Goal: Information Seeking & Learning: Learn about a topic

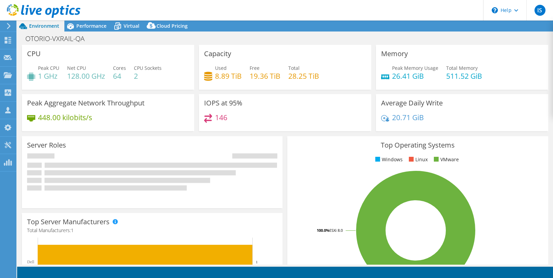
select select "USD"
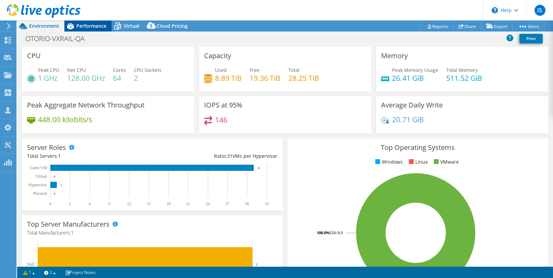
click at [84, 26] on span "Performance" at bounding box center [91, 26] width 30 height 7
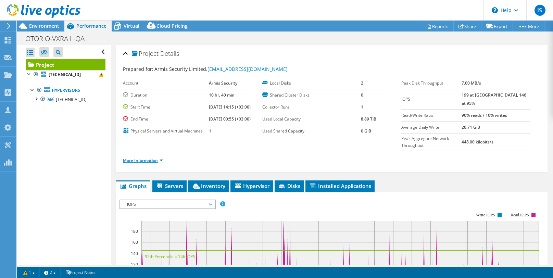
click at [142, 163] on link "More Information" at bounding box center [143, 161] width 40 height 6
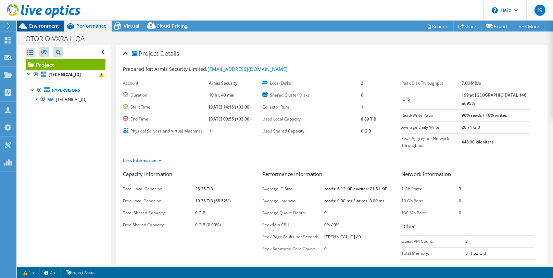
click at [41, 26] on span "Environment" at bounding box center [44, 26] width 30 height 7
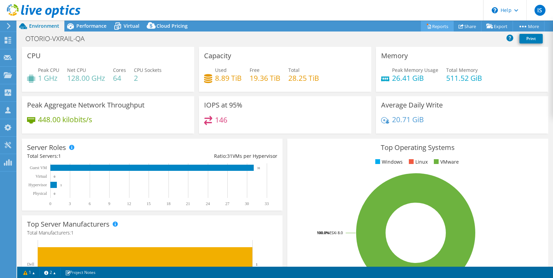
click at [434, 26] on link "Reports" at bounding box center [437, 26] width 33 height 11
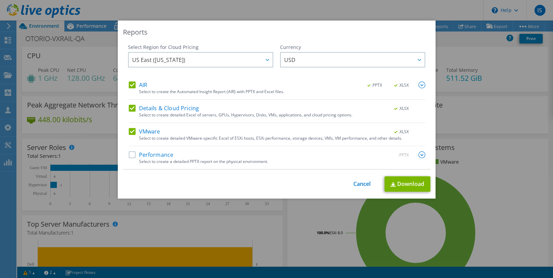
click at [161, 157] on label "Performance" at bounding box center [151, 154] width 45 height 7
click at [0, 0] on input "Performance" at bounding box center [0, 0] width 0 height 0
click at [410, 183] on link "Download" at bounding box center [408, 183] width 46 height 15
click at [361, 185] on link "Cancel" at bounding box center [362, 184] width 17 height 7
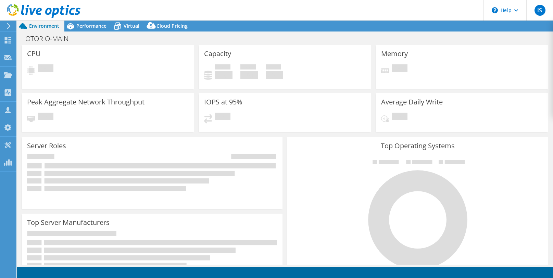
select select "USD"
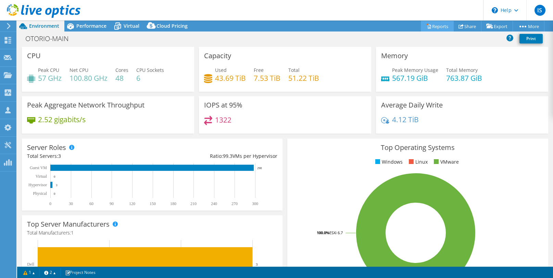
click at [434, 27] on link "Reports" at bounding box center [437, 26] width 33 height 11
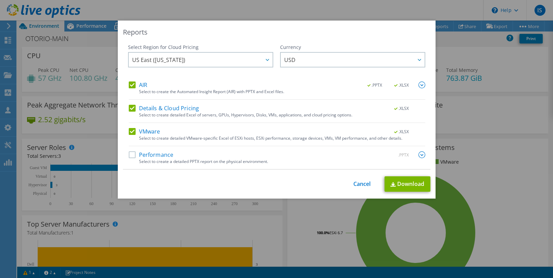
click at [163, 154] on label "Performance" at bounding box center [151, 154] width 45 height 7
click at [0, 0] on input "Performance" at bounding box center [0, 0] width 0 height 0
click at [402, 182] on link "Download" at bounding box center [408, 183] width 46 height 15
click at [361, 183] on link "Cancel" at bounding box center [362, 184] width 17 height 7
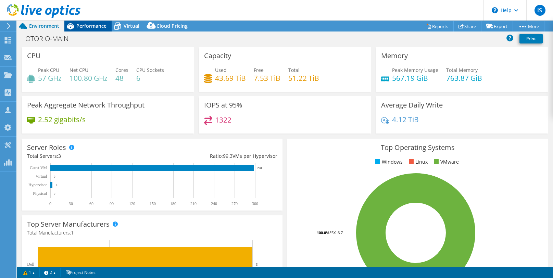
click at [93, 26] on span "Performance" at bounding box center [91, 26] width 30 height 7
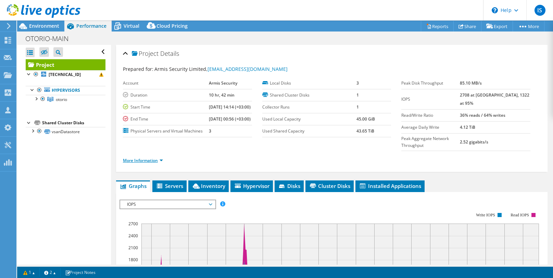
click at [149, 163] on link "More Information" at bounding box center [143, 161] width 40 height 6
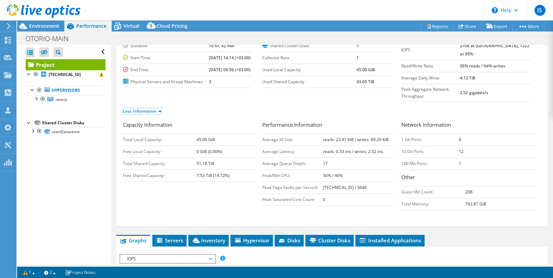
scroll to position [49, 0]
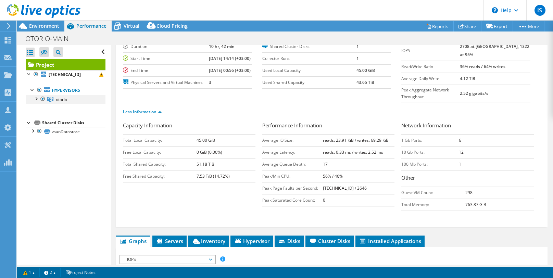
click at [36, 99] on div at bounding box center [36, 98] width 7 height 7
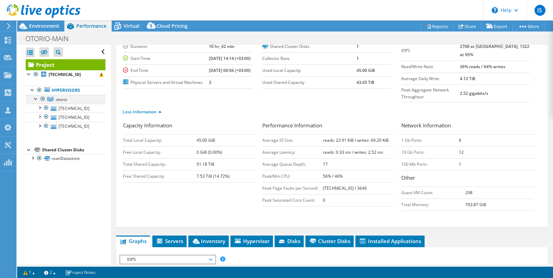
click at [36, 99] on div at bounding box center [36, 98] width 7 height 7
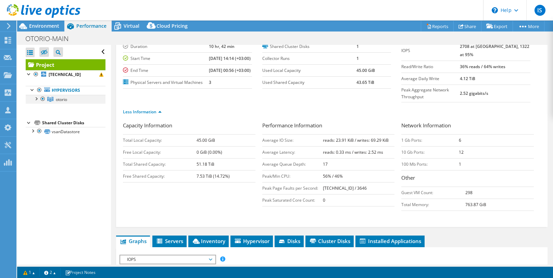
click at [36, 99] on div at bounding box center [36, 98] width 7 height 7
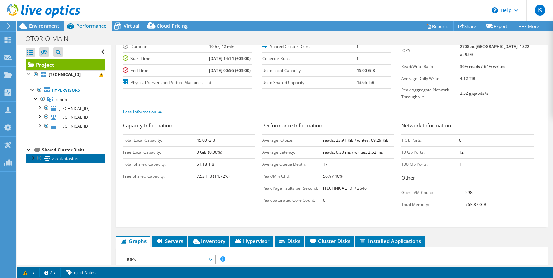
click at [62, 160] on link "vsanDatastore" at bounding box center [66, 158] width 80 height 9
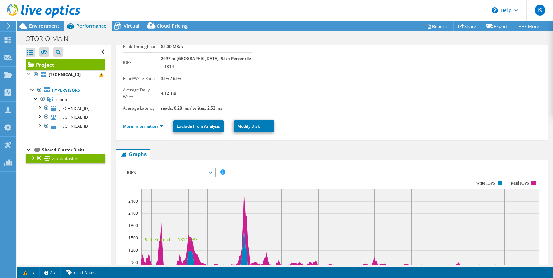
click at [152, 123] on link "More Information" at bounding box center [143, 126] width 40 height 6
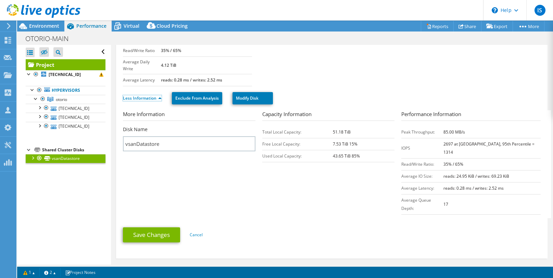
scroll to position [79, 0]
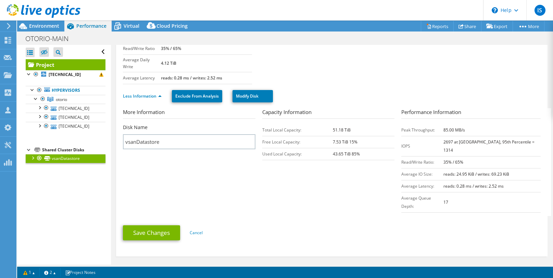
click at [279, 124] on td "Total Local Capacity:" at bounding box center [297, 130] width 71 height 12
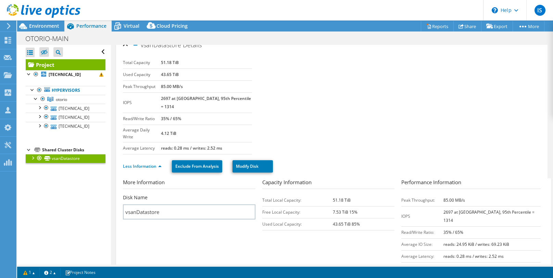
scroll to position [0, 0]
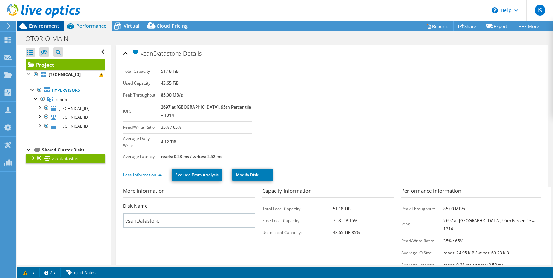
click at [37, 23] on span "Environment" at bounding box center [44, 26] width 30 height 7
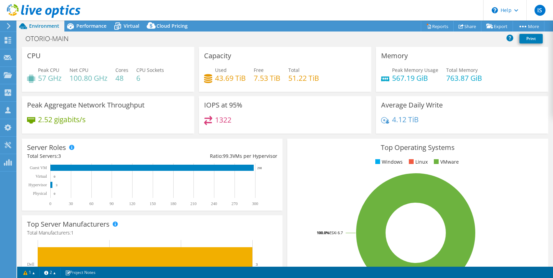
click at [231, 78] on h4 "43.69 TiB" at bounding box center [230, 78] width 31 height 8
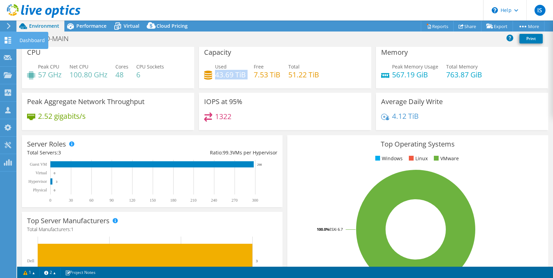
click at [10, 42] on use at bounding box center [8, 40] width 7 height 7
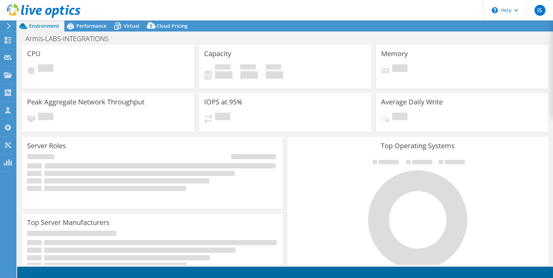
select select "USD"
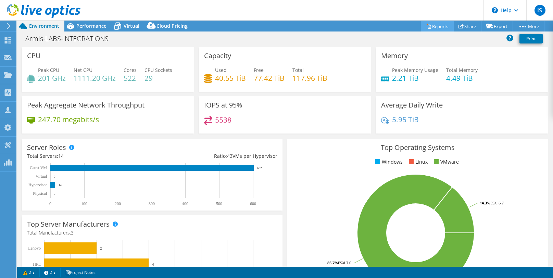
click at [433, 26] on link "Reports" at bounding box center [437, 26] width 33 height 11
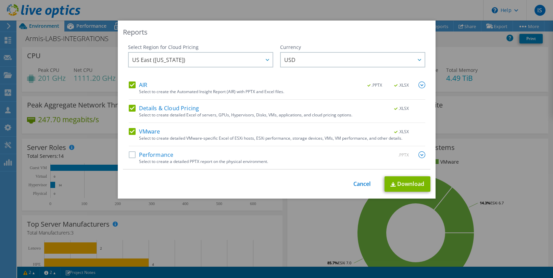
click at [170, 157] on label "Performance" at bounding box center [151, 154] width 45 height 7
click at [0, 0] on input "Performance" at bounding box center [0, 0] width 0 height 0
click at [404, 186] on link "Download" at bounding box center [408, 183] width 46 height 15
click at [358, 182] on link "Cancel" at bounding box center [362, 184] width 17 height 7
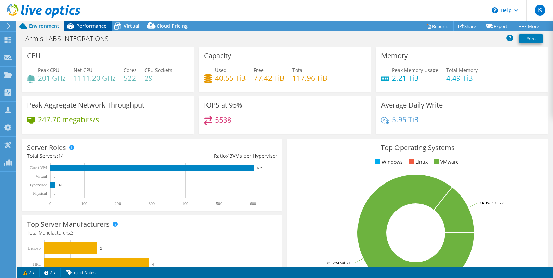
click at [94, 29] on div "Performance" at bounding box center [87, 26] width 47 height 11
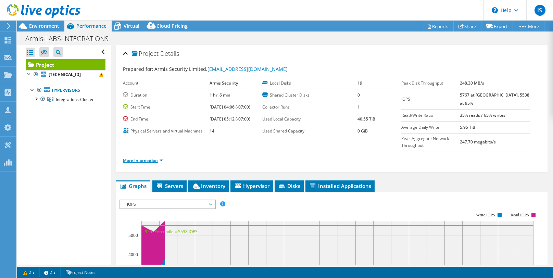
click at [152, 163] on link "More Information" at bounding box center [143, 161] width 40 height 6
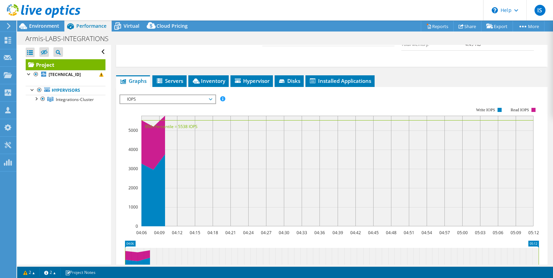
scroll to position [210, 0]
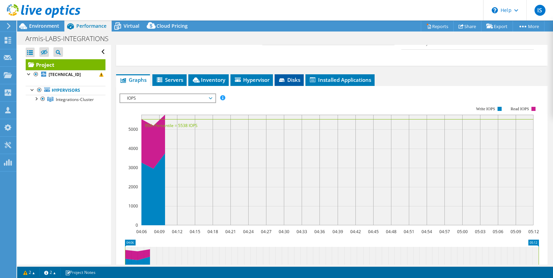
click at [286, 83] on icon at bounding box center [282, 80] width 7 height 4
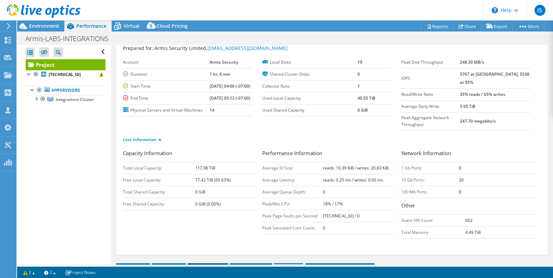
scroll to position [0, 0]
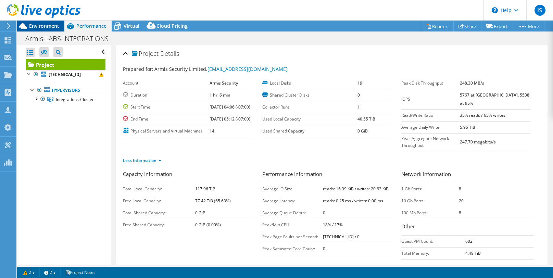
click at [43, 26] on span "Environment" at bounding box center [44, 26] width 30 height 7
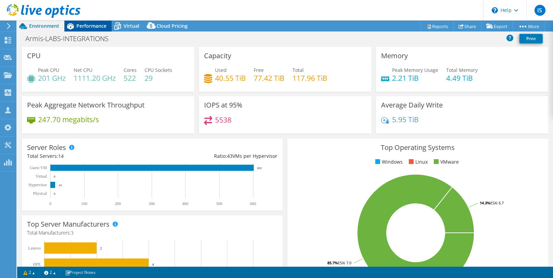
click at [79, 29] on span "Performance" at bounding box center [91, 26] width 30 height 7
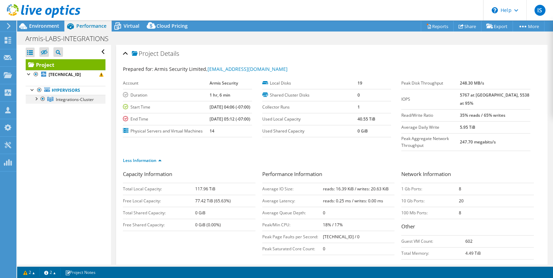
click at [36, 99] on div at bounding box center [36, 98] width 7 height 7
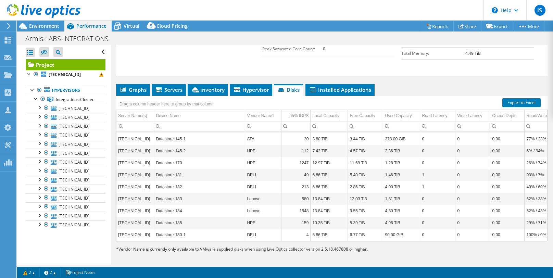
scroll to position [204, 0]
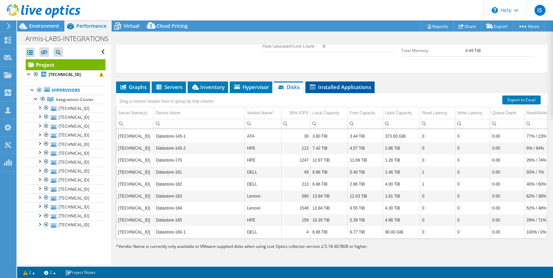
click at [331, 90] on span "Installed Applications" at bounding box center [340, 87] width 62 height 7
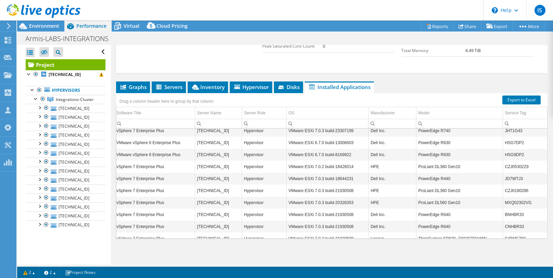
scroll to position [0, 2]
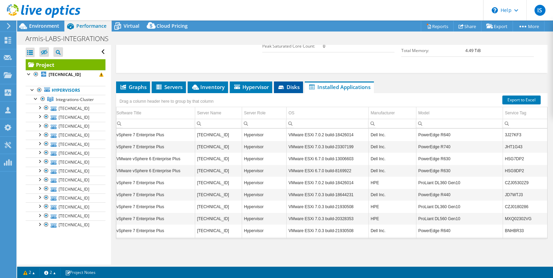
click at [286, 88] on span "Disks" at bounding box center [289, 87] width 22 height 7
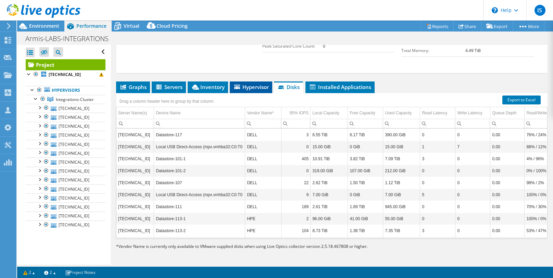
click at [249, 85] on span "Hypervisor" at bounding box center [251, 87] width 36 height 7
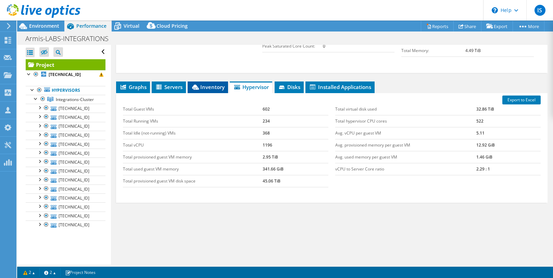
click at [206, 89] on span "Inventory" at bounding box center [208, 87] width 34 height 7
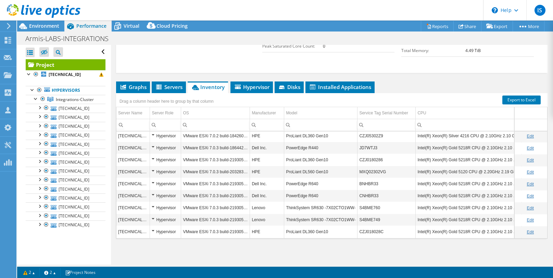
scroll to position [61, 0]
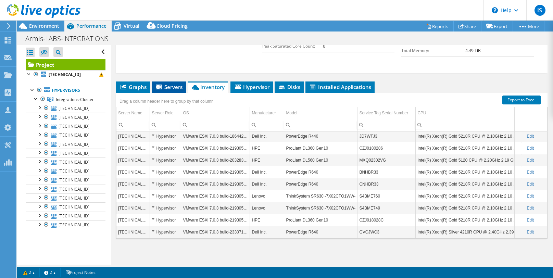
click at [167, 85] on span "Servers" at bounding box center [168, 87] width 27 height 7
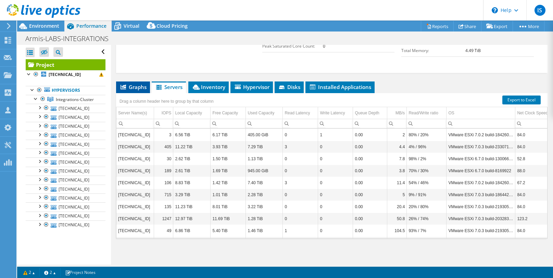
click at [132, 86] on span "Graphs" at bounding box center [133, 87] width 27 height 7
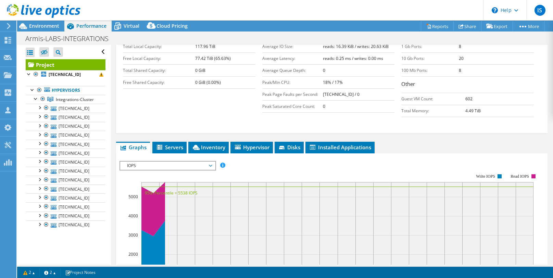
scroll to position [0, 0]
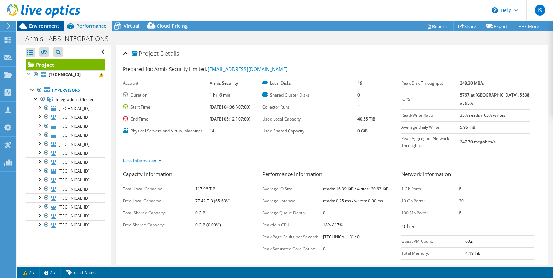
click at [40, 25] on span "Environment" at bounding box center [44, 26] width 30 height 7
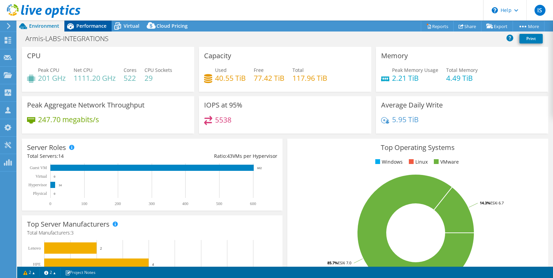
click at [83, 27] on span "Performance" at bounding box center [91, 26] width 30 height 7
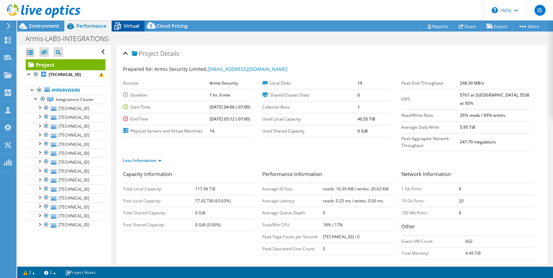
click at [127, 23] on span "Virtual" at bounding box center [132, 26] width 16 height 7
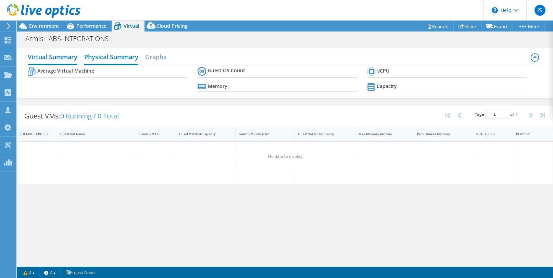
click at [122, 56] on h2 "Physical Summary" at bounding box center [111, 57] width 54 height 15
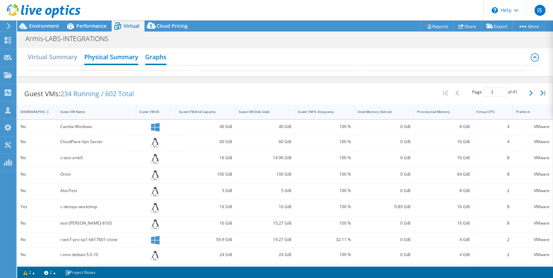
click at [157, 57] on h2 "Graphs" at bounding box center [155, 57] width 21 height 15
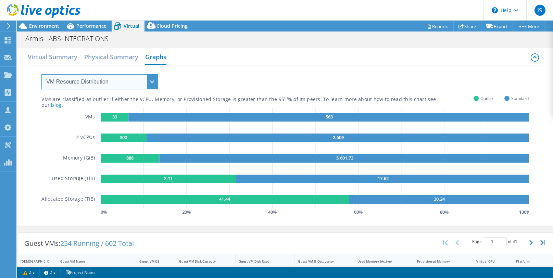
click at [103, 81] on select "VM Resource Distribution Provisioning Contrast Over Provisioning" at bounding box center [99, 81] width 117 height 15
select select "Over Provisioning"
click at [41, 74] on select "VM Resource Distribution Provisioning Contrast Over Provisioning" at bounding box center [99, 81] width 117 height 15
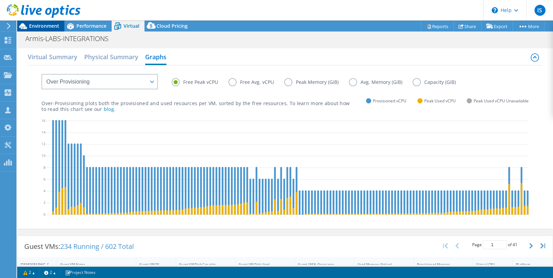
click at [35, 25] on span "Environment" at bounding box center [44, 26] width 30 height 7
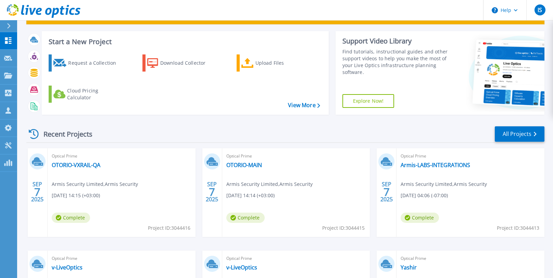
scroll to position [74, 0]
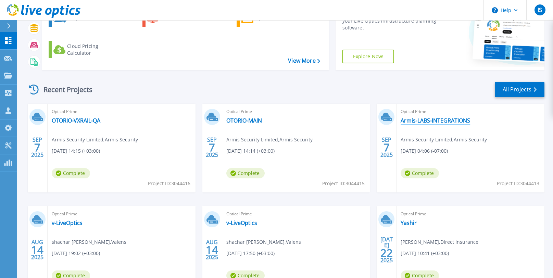
click at [442, 120] on link "Armis-LABS-INTEGRATIONS" at bounding box center [436, 120] width 70 height 7
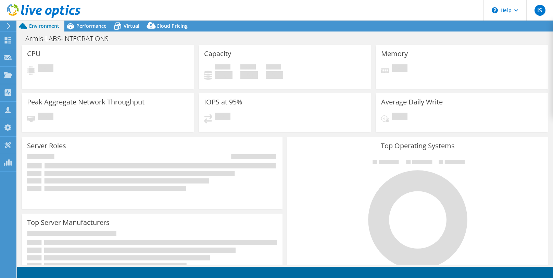
select select "USD"
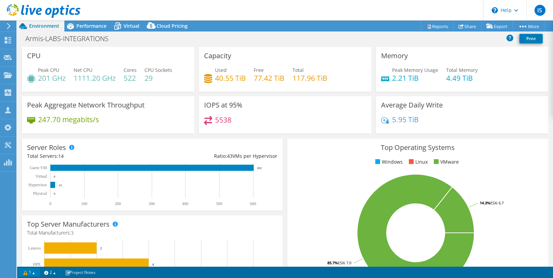
click at [31, 272] on link "1" at bounding box center [29, 272] width 21 height 9
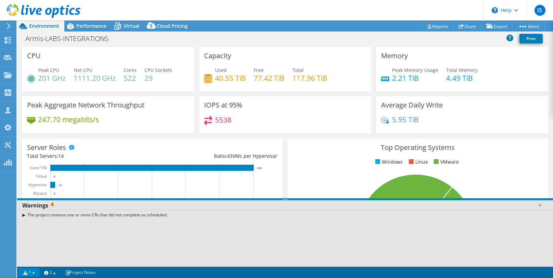
click at [31, 272] on link "1" at bounding box center [29, 272] width 21 height 9
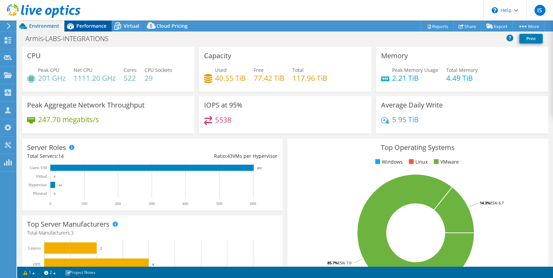
click at [87, 26] on span "Performance" at bounding box center [91, 26] width 30 height 7
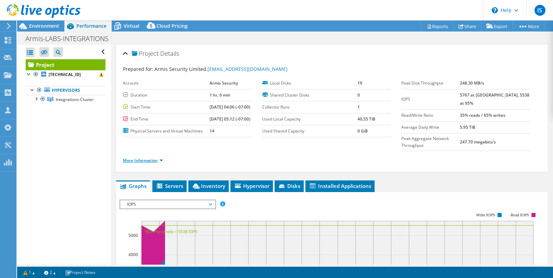
click at [153, 163] on link "More Information" at bounding box center [143, 161] width 40 height 6
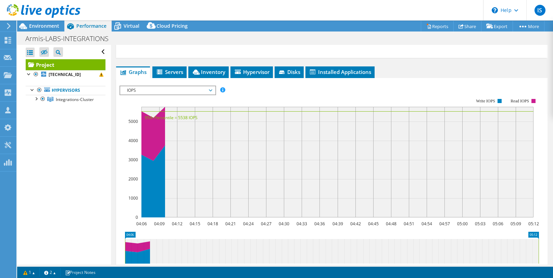
scroll to position [231, 0]
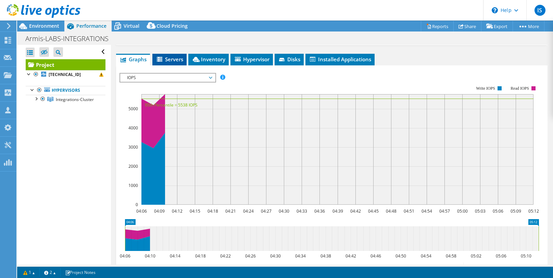
click at [168, 63] on span "Servers" at bounding box center [169, 59] width 27 height 7
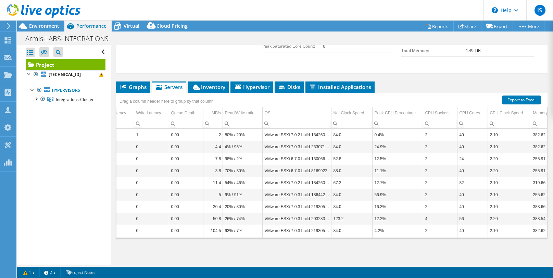
scroll to position [0, 241]
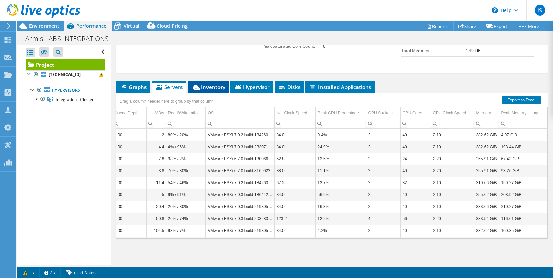
click at [210, 87] on span "Inventory" at bounding box center [209, 87] width 34 height 7
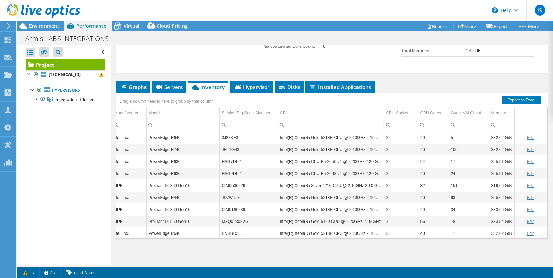
scroll to position [61, 138]
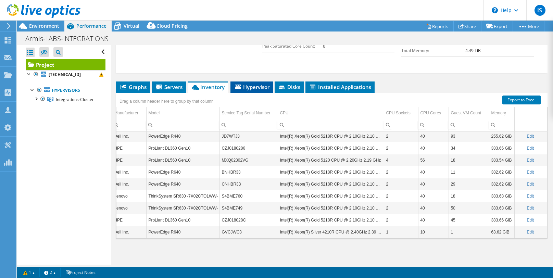
click at [247, 87] on span "Hypervisor" at bounding box center [252, 87] width 36 height 7
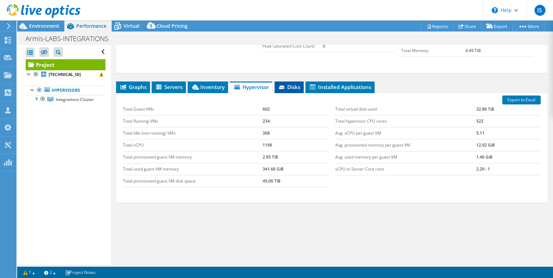
click at [287, 85] on span "Disks" at bounding box center [289, 87] width 22 height 7
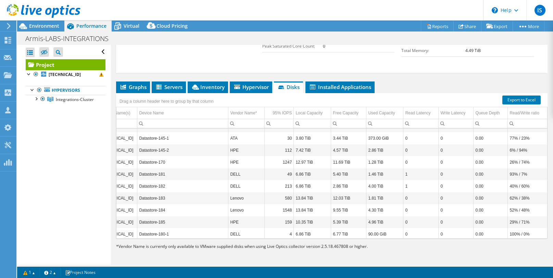
scroll to position [0, 0]
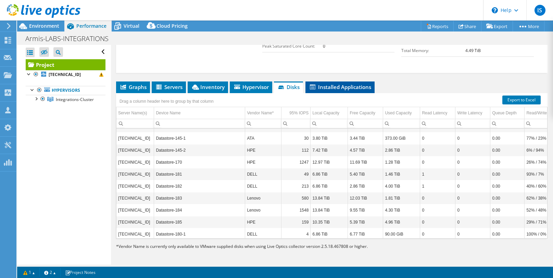
click at [343, 88] on span "Installed Applications" at bounding box center [340, 87] width 62 height 7
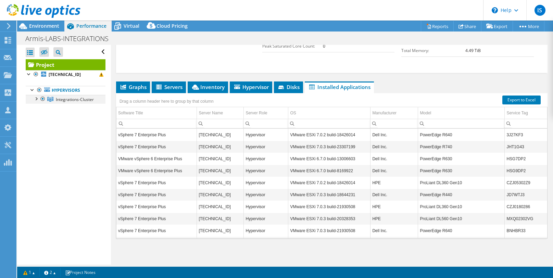
click at [37, 98] on div at bounding box center [36, 98] width 7 height 7
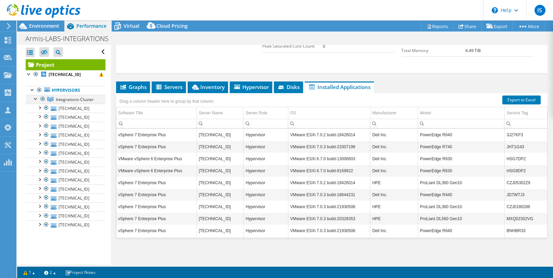
click at [37, 98] on div at bounding box center [36, 98] width 7 height 7
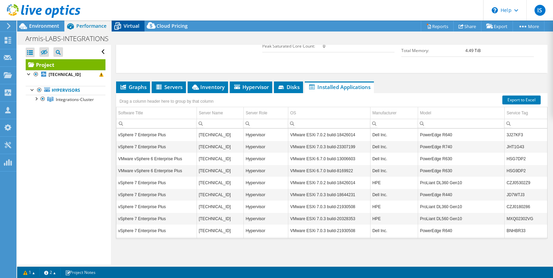
click at [124, 26] on span "Virtual" at bounding box center [132, 26] width 16 height 7
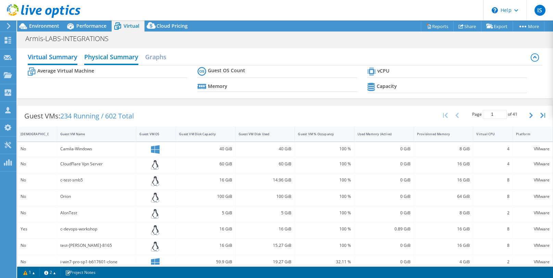
click at [113, 58] on h2 "Physical Summary" at bounding box center [111, 57] width 54 height 15
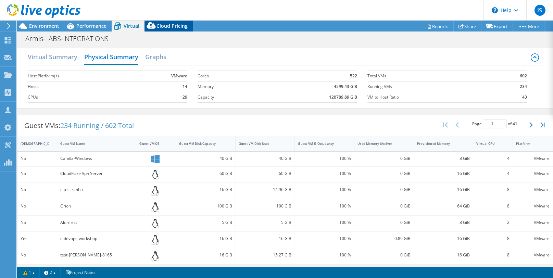
click at [167, 25] on span "Cloud Pricing" at bounding box center [172, 26] width 31 height 7
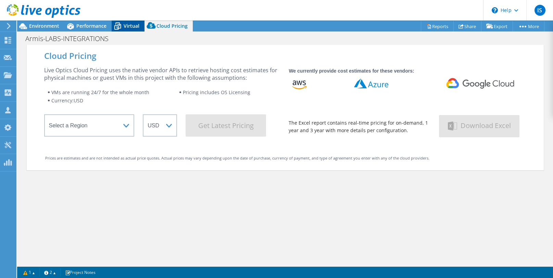
click at [125, 28] on span "Virtual" at bounding box center [132, 26] width 16 height 7
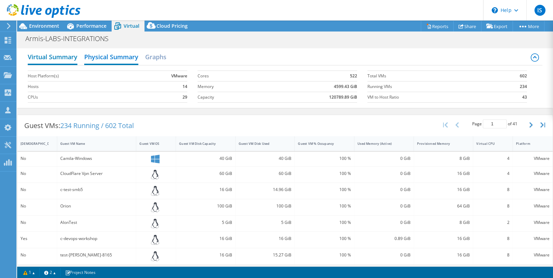
click at [51, 58] on h2 "Virtual Summary" at bounding box center [53, 57] width 50 height 15
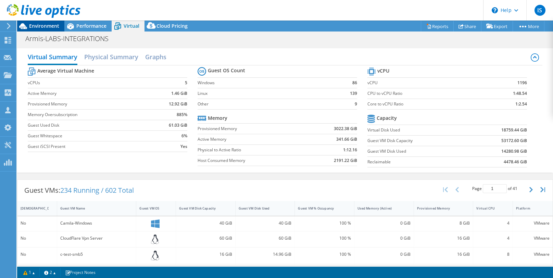
click at [44, 25] on span "Environment" at bounding box center [44, 26] width 30 height 7
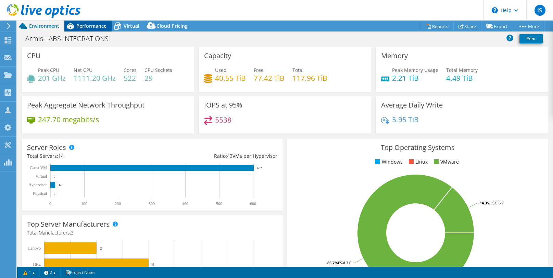
click at [86, 29] on div "Performance" at bounding box center [87, 26] width 47 height 11
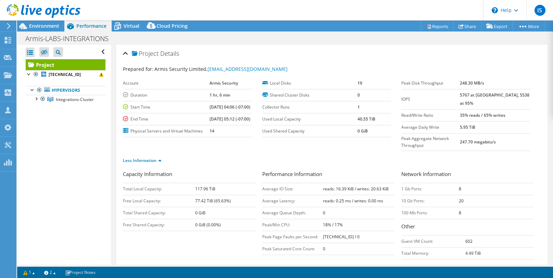
scroll to position [134, 0]
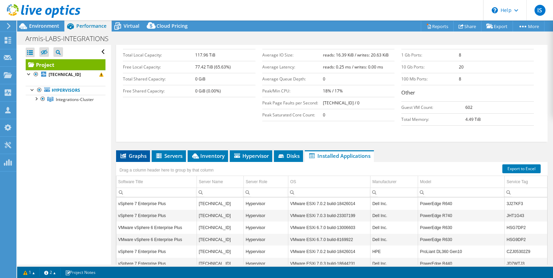
click at [131, 159] on span "Graphs" at bounding box center [133, 155] width 27 height 7
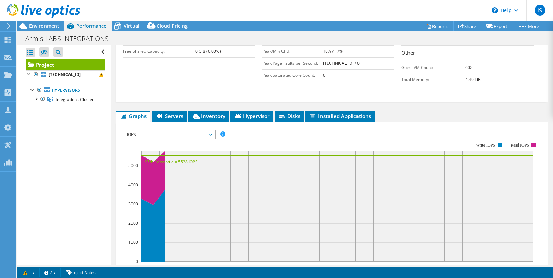
scroll to position [215, 0]
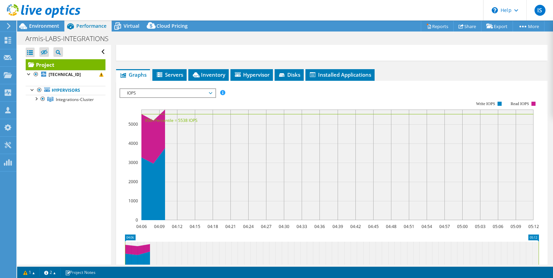
drag, startPoint x: 185, startPoint y: 97, endPoint x: 178, endPoint y: 98, distance: 7.3
click at [185, 97] on span "IOPS" at bounding box center [168, 93] width 88 height 8
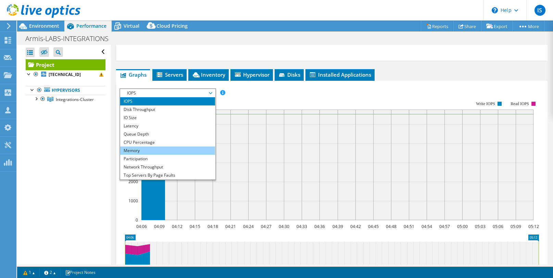
click at [135, 155] on li "Memory" at bounding box center [167, 151] width 95 height 8
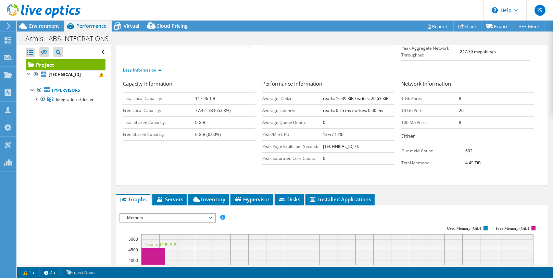
scroll to position [0, 0]
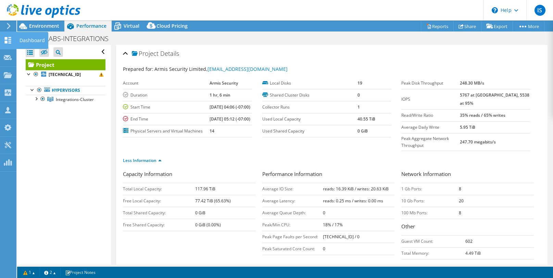
click at [4, 40] on icon at bounding box center [8, 40] width 8 height 7
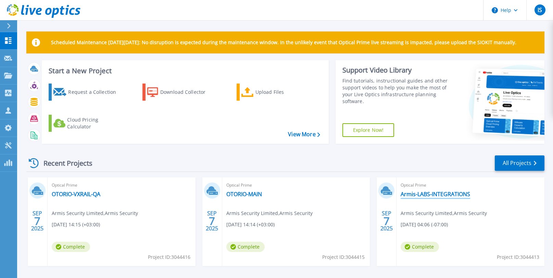
click at [414, 195] on link "Armis-LABS-INTEGRATIONS" at bounding box center [436, 194] width 70 height 7
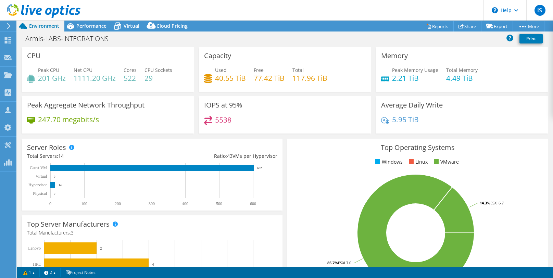
click at [78, 23] on div at bounding box center [40, 11] width 81 height 23
click at [83, 27] on span "Performance" at bounding box center [91, 26] width 30 height 7
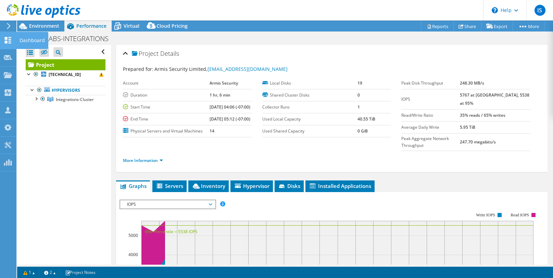
click at [7, 40] on icon at bounding box center [8, 40] width 8 height 7
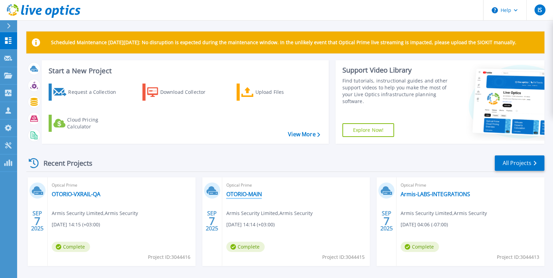
click at [235, 193] on link "OTORIO-MAIN" at bounding box center [245, 194] width 36 height 7
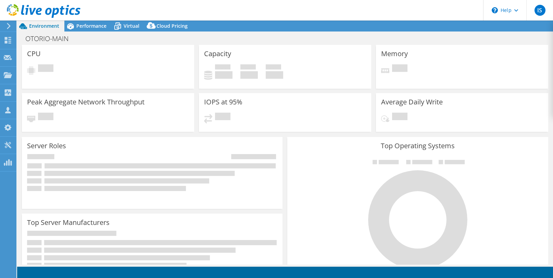
select select "USD"
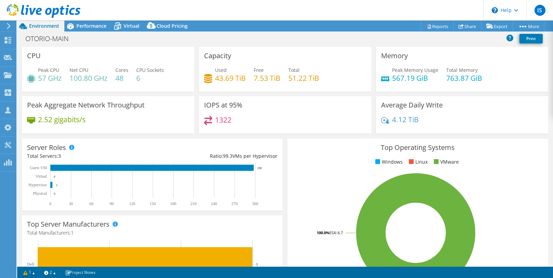
click at [261, 79] on h4 "7.53 TiB" at bounding box center [267, 78] width 27 height 8
click at [85, 27] on span "Performance" at bounding box center [91, 26] width 30 height 7
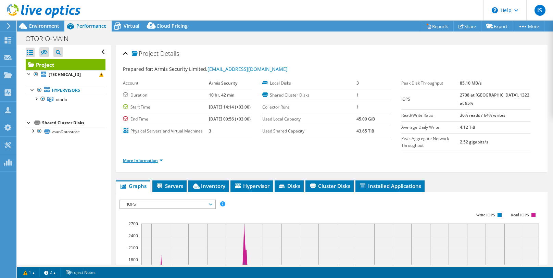
click at [141, 163] on link "More Information" at bounding box center [143, 161] width 40 height 6
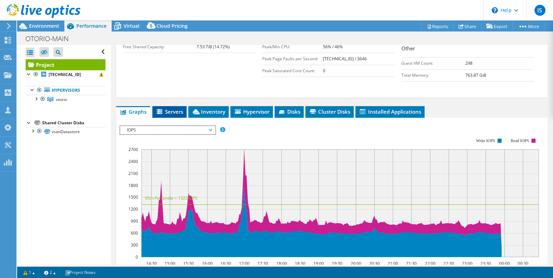
scroll to position [185, 0]
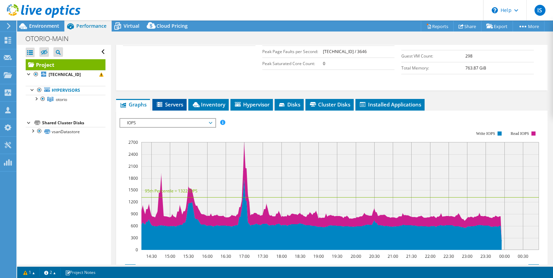
click at [172, 108] on span "Servers" at bounding box center [169, 104] width 27 height 7
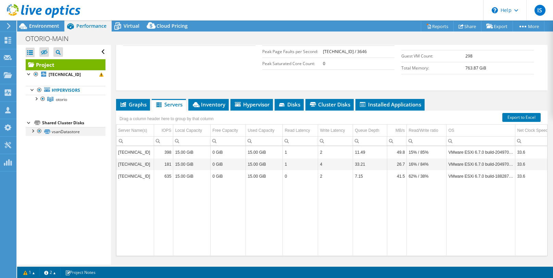
click at [32, 130] on div at bounding box center [32, 130] width 7 height 7
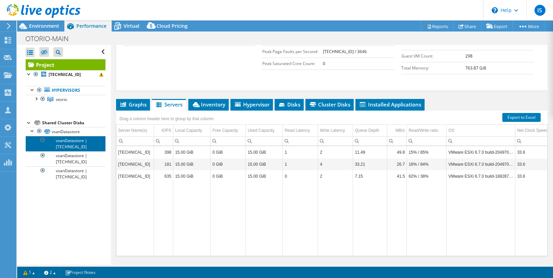
click at [74, 142] on link "vsanDatastore | 192.168.50.246" at bounding box center [66, 143] width 80 height 15
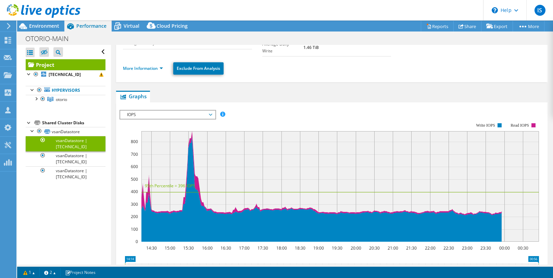
scroll to position [0, 0]
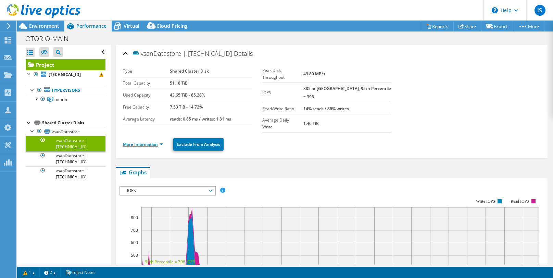
click at [140, 142] on link "More Information" at bounding box center [143, 145] width 40 height 6
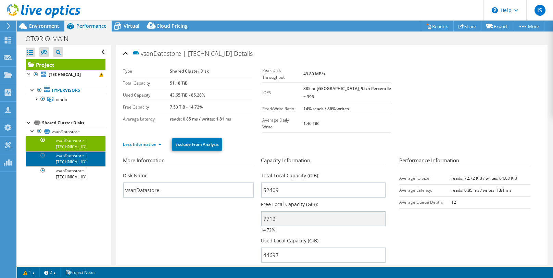
click at [73, 158] on link "vsanDatastore | 192.168.50.247" at bounding box center [66, 158] width 80 height 15
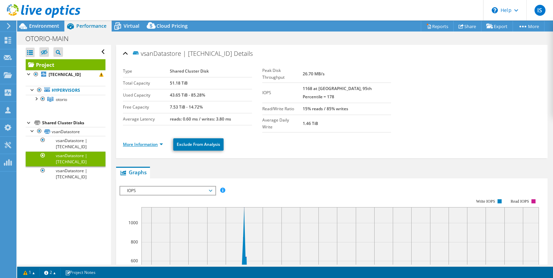
click at [141, 142] on link "More Information" at bounding box center [143, 145] width 40 height 6
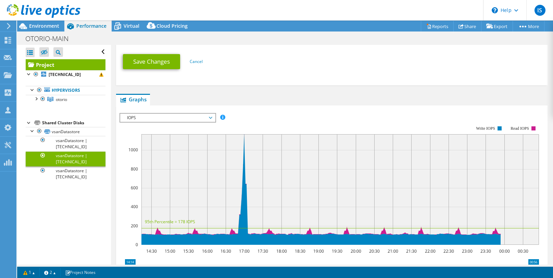
scroll to position [254, 0]
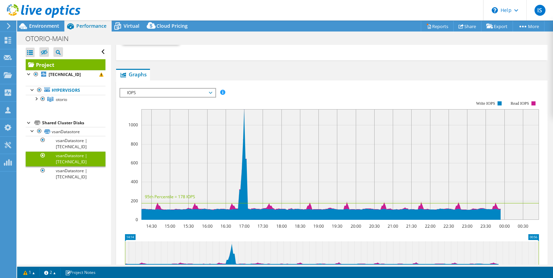
click at [196, 89] on span "IOPS" at bounding box center [168, 93] width 88 height 8
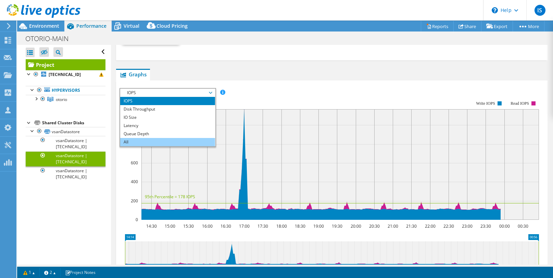
click at [129, 138] on li "All" at bounding box center [167, 142] width 95 height 8
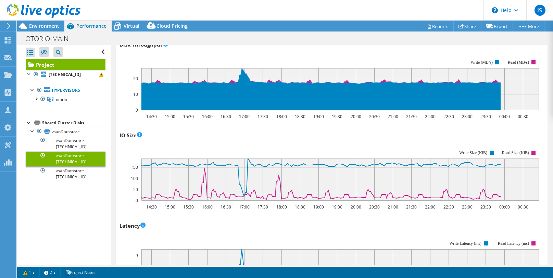
scroll to position [283, 0]
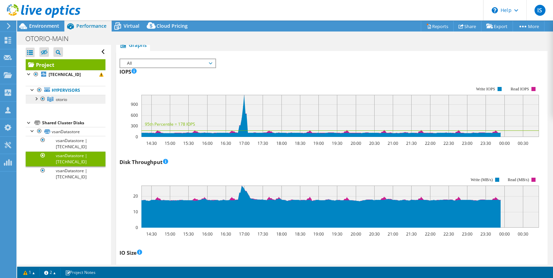
click at [66, 98] on span "otorio" at bounding box center [61, 100] width 11 height 6
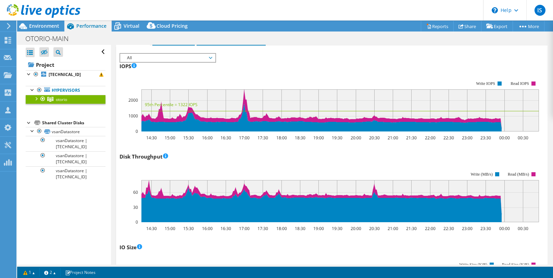
scroll to position [0, 0]
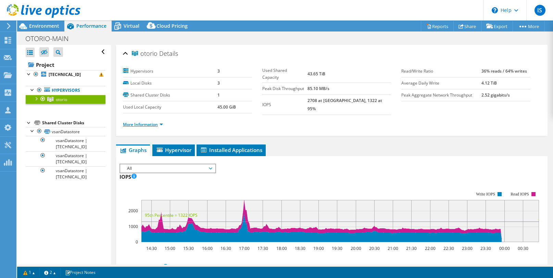
click at [145, 125] on link "More Information" at bounding box center [143, 125] width 40 height 6
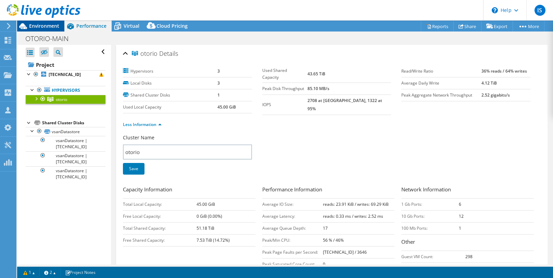
click at [42, 26] on span "Environment" at bounding box center [44, 26] width 30 height 7
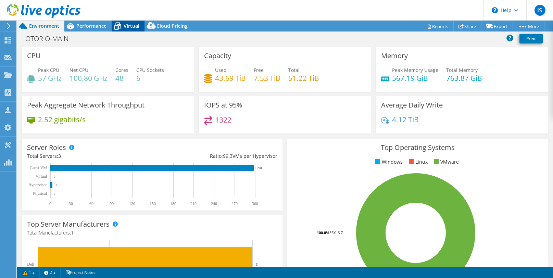
click at [131, 27] on span "Virtual" at bounding box center [132, 26] width 16 height 7
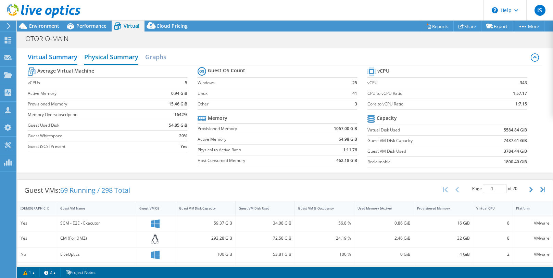
click at [114, 58] on h2 "Physical Summary" at bounding box center [111, 57] width 54 height 15
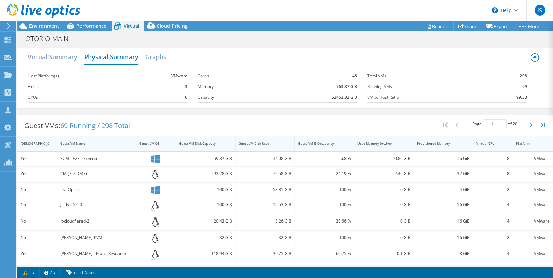
scroll to position [2, 0]
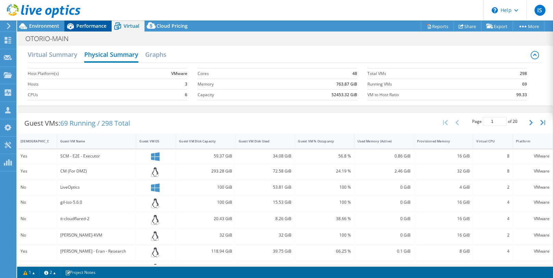
click at [87, 23] on span "Performance" at bounding box center [91, 26] width 30 height 7
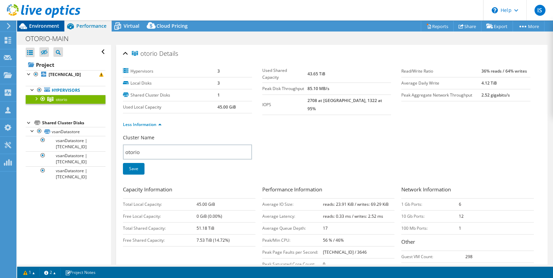
click at [36, 25] on span "Environment" at bounding box center [44, 26] width 30 height 7
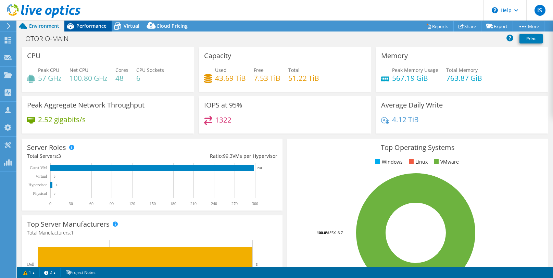
click at [89, 26] on span "Performance" at bounding box center [91, 26] width 30 height 7
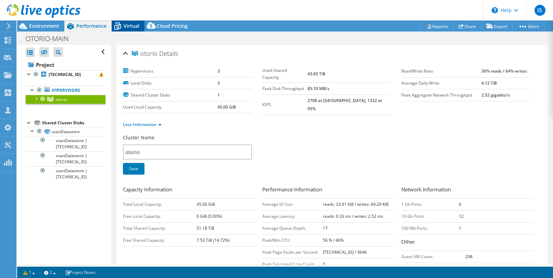
click at [124, 23] on span "Virtual" at bounding box center [132, 26] width 16 height 7
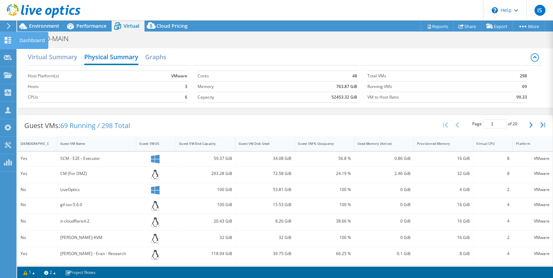
click at [6, 40] on icon at bounding box center [8, 40] width 8 height 7
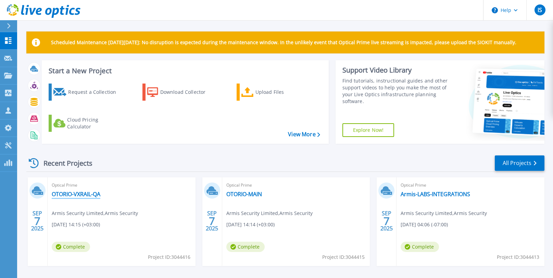
click at [71, 193] on link "OTORIO-VXRAIL-QA" at bounding box center [76, 194] width 49 height 7
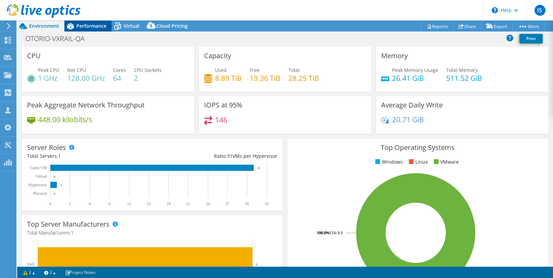
click at [82, 29] on div "Performance" at bounding box center [87, 26] width 47 height 11
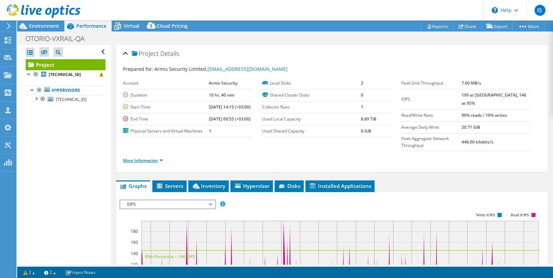
click at [146, 163] on link "More Information" at bounding box center [143, 161] width 40 height 6
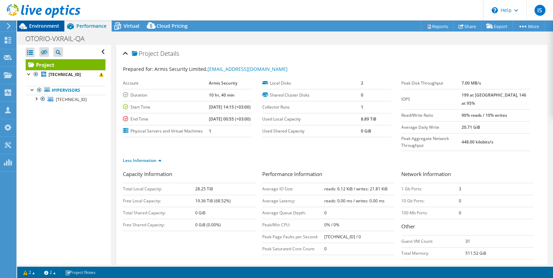
click at [48, 27] on span "Environment" at bounding box center [44, 26] width 30 height 7
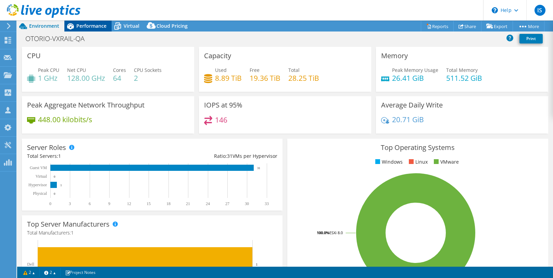
click at [83, 24] on span "Performance" at bounding box center [91, 26] width 30 height 7
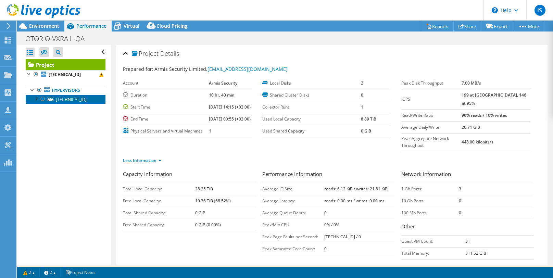
click at [67, 97] on span "[TECHNICAL_ID]" at bounding box center [71, 100] width 31 height 6
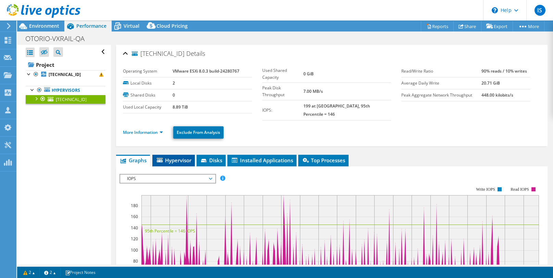
click at [166, 157] on span "Hypervisor" at bounding box center [174, 160] width 36 height 7
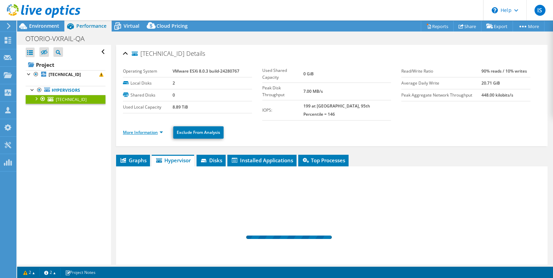
click at [145, 130] on link "More Information" at bounding box center [143, 133] width 40 height 6
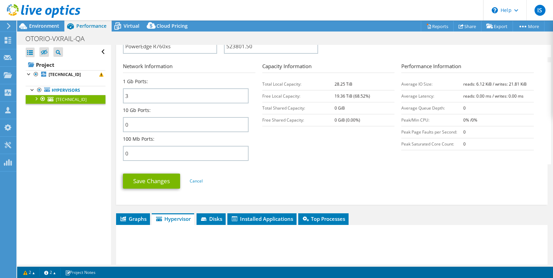
scroll to position [287, 0]
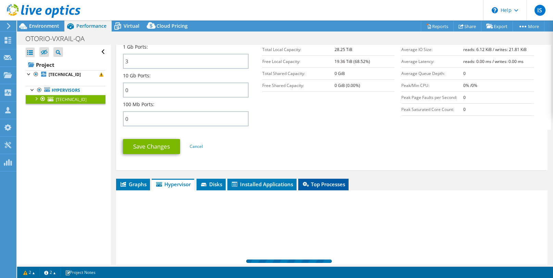
click at [330, 181] on span "Top Processes" at bounding box center [324, 184] width 44 height 7
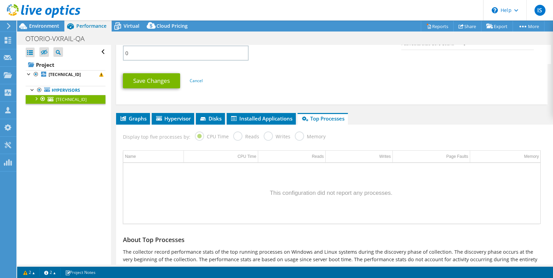
scroll to position [373, 0]
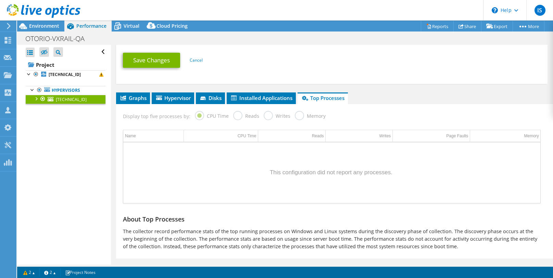
click at [239, 111] on label "Reads" at bounding box center [246, 115] width 26 height 9
click at [257, 95] on span "Installed Applications" at bounding box center [261, 98] width 62 height 7
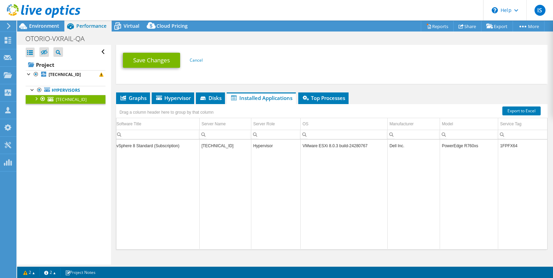
scroll to position [0, 1]
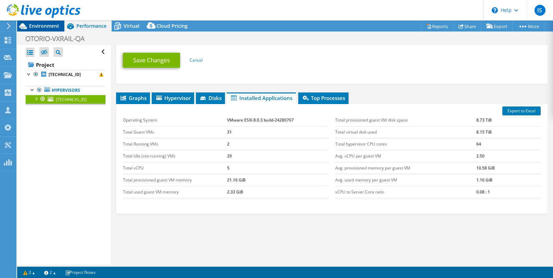
click at [38, 28] on span "Environment" at bounding box center [44, 26] width 30 height 7
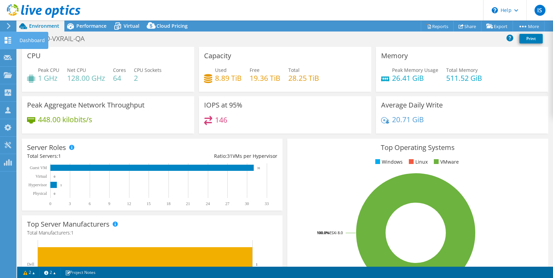
click at [7, 39] on icon at bounding box center [8, 40] width 8 height 7
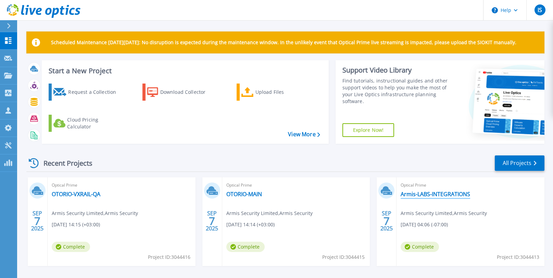
click at [419, 193] on link "Armis-LABS-INTEGRATIONS" at bounding box center [436, 194] width 70 height 7
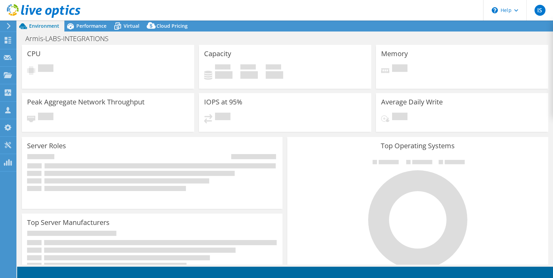
select select "USD"
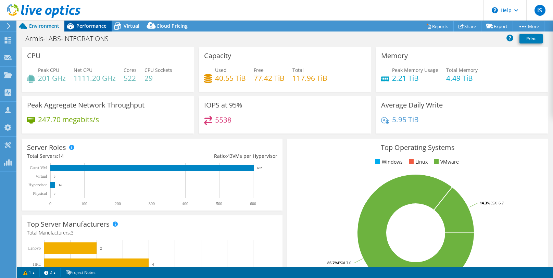
click at [92, 28] on span "Performance" at bounding box center [91, 26] width 30 height 7
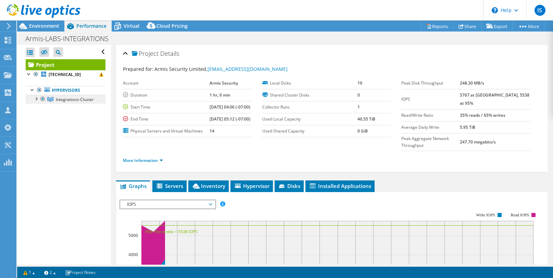
click at [71, 100] on span "Integrations-Cluster" at bounding box center [75, 100] width 38 height 6
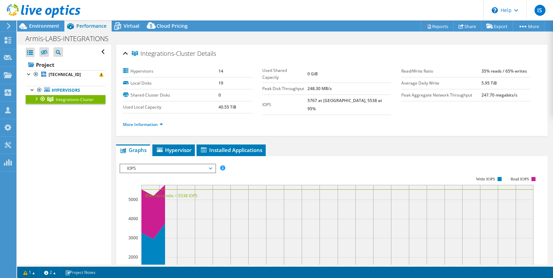
click at [36, 99] on div at bounding box center [36, 98] width 7 height 7
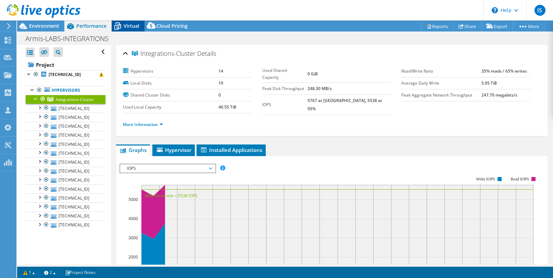
click at [126, 27] on span "Virtual" at bounding box center [132, 26] width 16 height 7
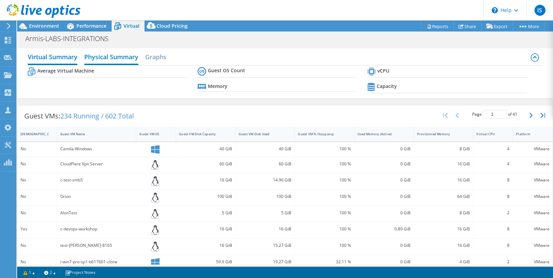
click at [110, 56] on h2 "Physical Summary" at bounding box center [111, 57] width 54 height 15
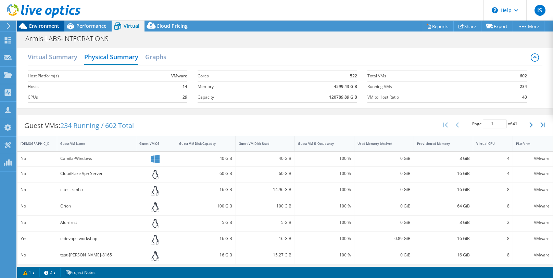
click at [36, 24] on span "Environment" at bounding box center [44, 26] width 30 height 7
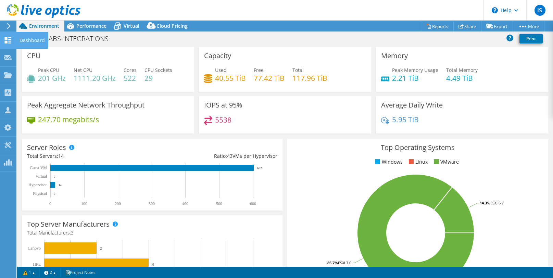
click at [11, 41] on icon at bounding box center [8, 40] width 8 height 7
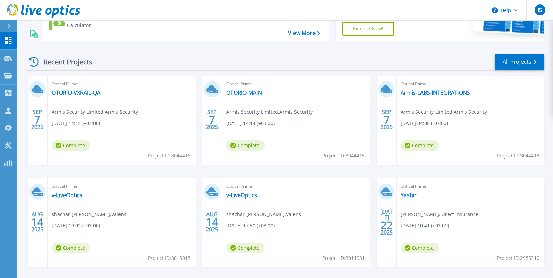
scroll to position [101, 0]
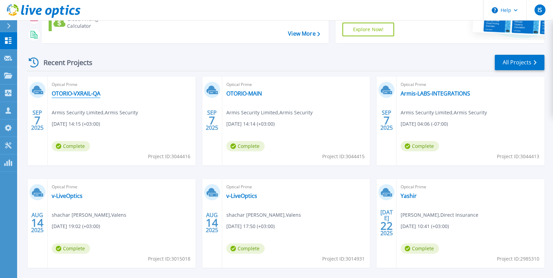
click at [77, 95] on link "OTORIO-VXRAIL-QA" at bounding box center [76, 93] width 49 height 7
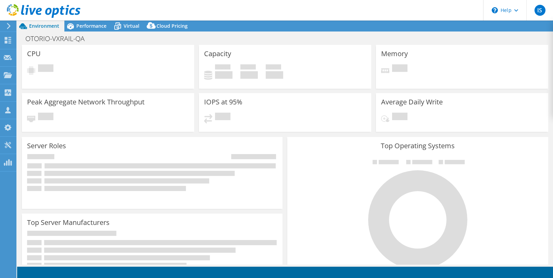
select select "USD"
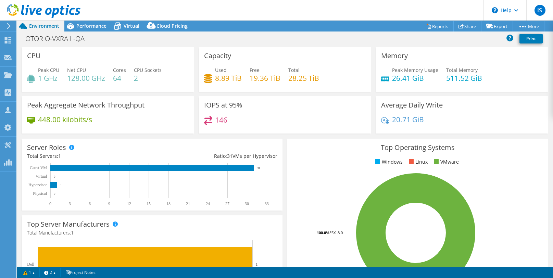
drag, startPoint x: 38, startPoint y: 78, endPoint x: 57, endPoint y: 77, distance: 19.2
click at [57, 77] on h4 "1 GHz" at bounding box center [48, 78] width 21 height 8
drag, startPoint x: 57, startPoint y: 77, endPoint x: 36, endPoint y: 78, distance: 21.2
click at [36, 78] on div "Peak CPU 1 GHz" at bounding box center [43, 73] width 32 height 15
click at [406, 81] on h4 "26.41 GiB" at bounding box center [415, 78] width 46 height 8
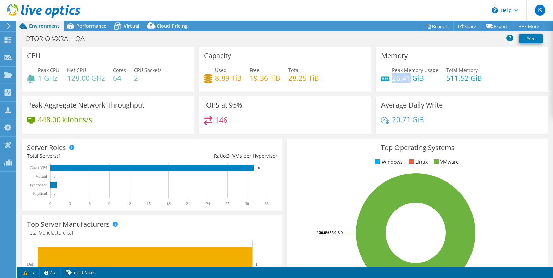
click at [406, 81] on h4 "26.41 GiB" at bounding box center [415, 78] width 46 height 8
click at [85, 22] on div "Performance" at bounding box center [87, 26] width 47 height 11
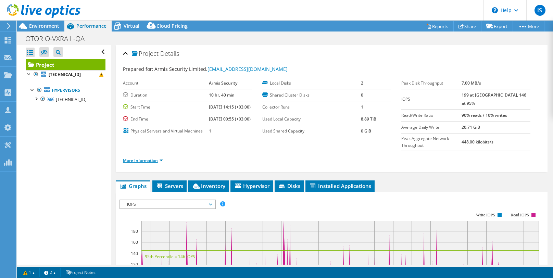
click at [146, 163] on link "More Information" at bounding box center [143, 161] width 40 height 6
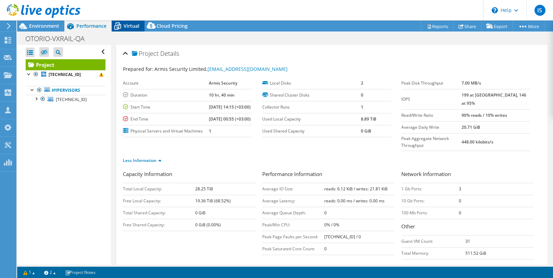
click at [132, 25] on span "Virtual" at bounding box center [132, 26] width 16 height 7
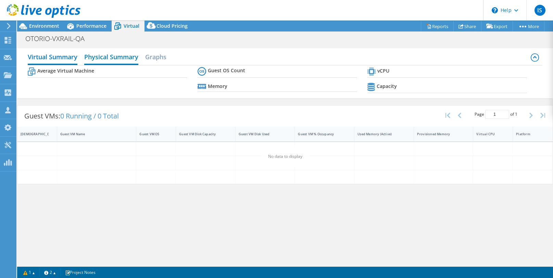
click at [102, 59] on h2 "Physical Summary" at bounding box center [111, 57] width 54 height 15
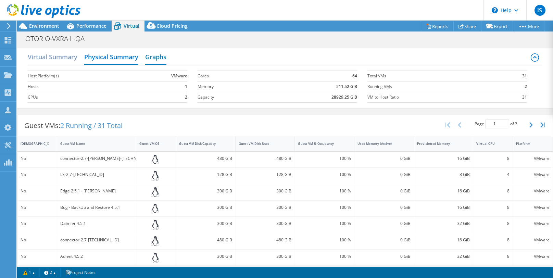
click at [156, 55] on h2 "Graphs" at bounding box center [155, 57] width 21 height 15
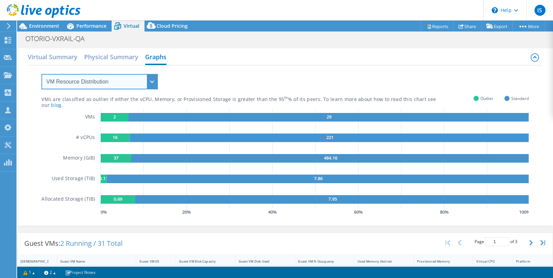
click at [132, 78] on select "VM Resource Distribution Provisioning Contrast Over Provisioning" at bounding box center [99, 81] width 117 height 15
select select "Over Provisioning"
click at [41, 74] on select "VM Resource Distribution Provisioning Contrast Over Provisioning" at bounding box center [99, 81] width 117 height 15
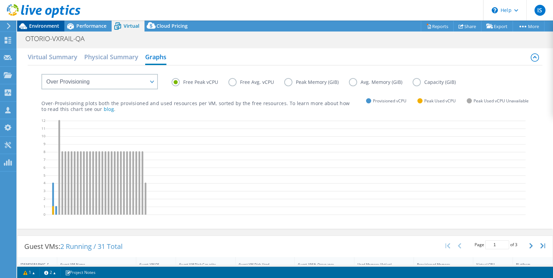
click at [41, 28] on span "Environment" at bounding box center [44, 26] width 30 height 7
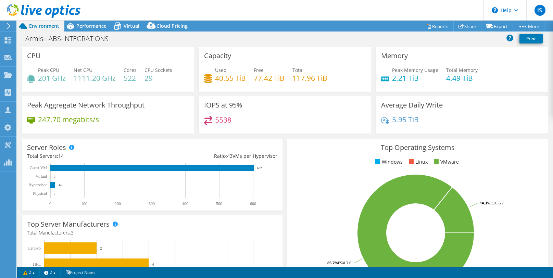
select select "Over Provisioning"
select select "USD"
click at [80, 27] on span "Performance" at bounding box center [91, 26] width 30 height 7
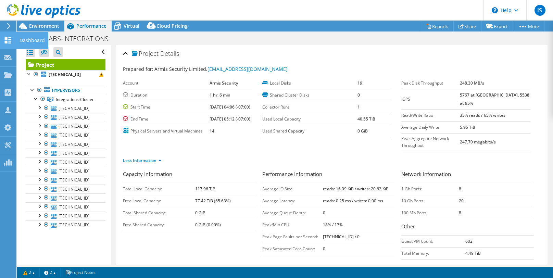
click at [7, 40] on icon at bounding box center [8, 40] width 8 height 7
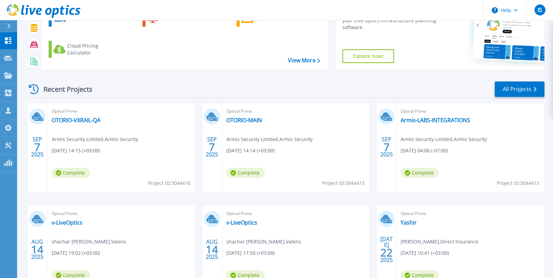
scroll to position [77, 0]
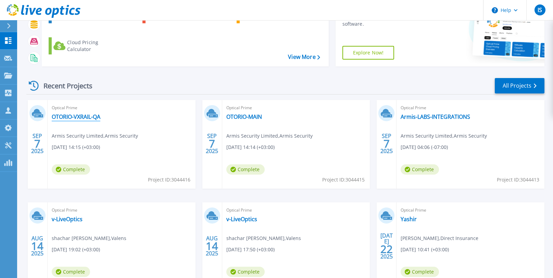
click at [77, 117] on link "OTORIO-VXRAIL-QA" at bounding box center [76, 116] width 49 height 7
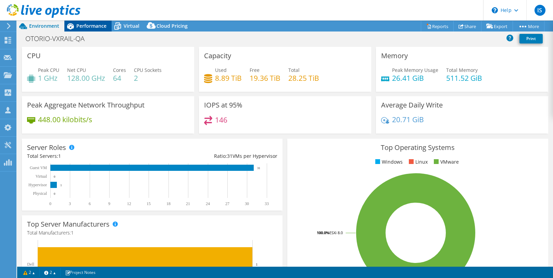
click at [81, 28] on span "Performance" at bounding box center [91, 26] width 30 height 7
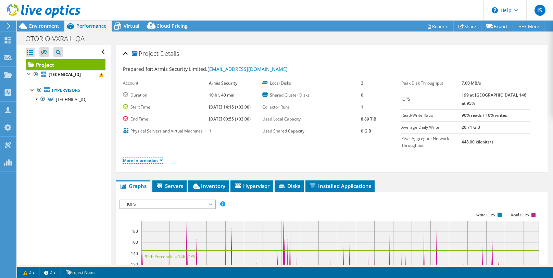
drag, startPoint x: 143, startPoint y: 166, endPoint x: 169, endPoint y: 163, distance: 25.8
click at [143, 163] on link "More Information" at bounding box center [143, 161] width 40 height 6
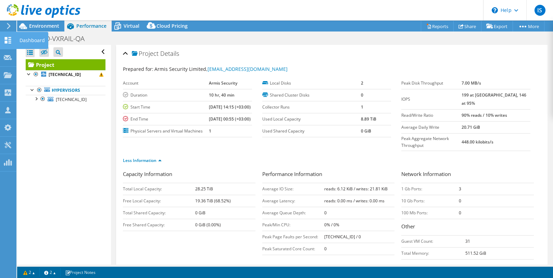
click at [8, 42] on icon at bounding box center [8, 40] width 8 height 7
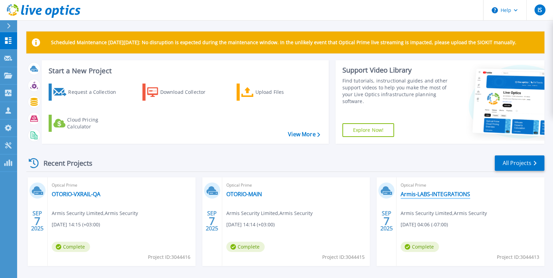
click at [429, 191] on link "Armis-LABS-INTEGRATIONS" at bounding box center [436, 194] width 70 height 7
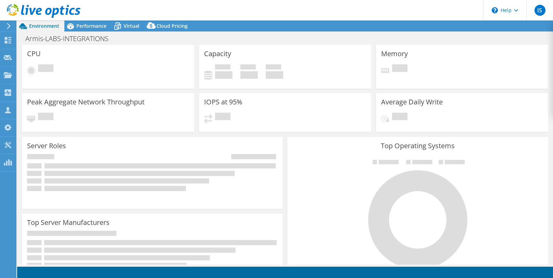
select select "USD"
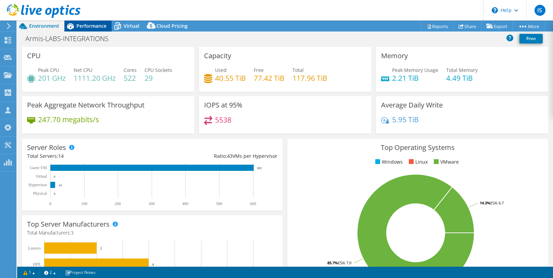
click at [81, 27] on span "Performance" at bounding box center [91, 26] width 30 height 7
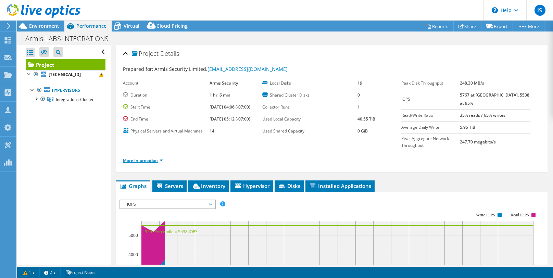
drag, startPoint x: 131, startPoint y: 167, endPoint x: 139, endPoint y: 166, distance: 9.0
click at [131, 163] on link "More Information" at bounding box center [143, 161] width 40 height 6
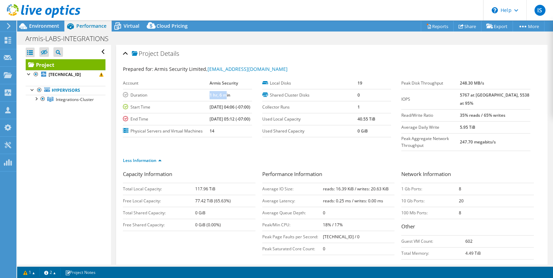
drag, startPoint x: 200, startPoint y: 96, endPoint x: 219, endPoint y: 94, distance: 18.9
click at [219, 94] on tr "Duration 1 hr, 6 min" at bounding box center [187, 95] width 129 height 12
click at [38, 26] on span "Environment" at bounding box center [44, 26] width 30 height 7
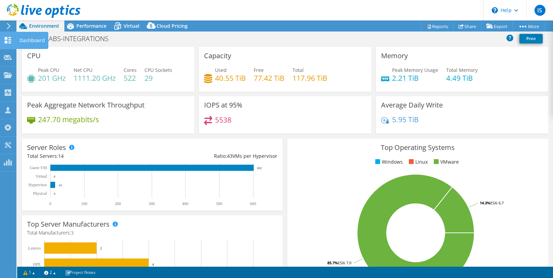
click at [8, 43] on div at bounding box center [8, 41] width 8 height 8
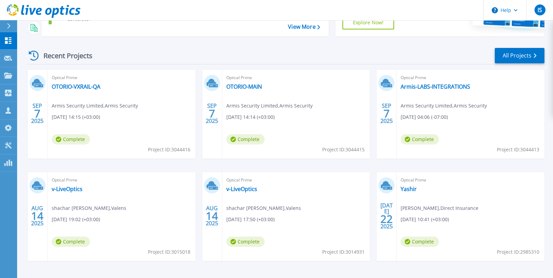
scroll to position [114, 0]
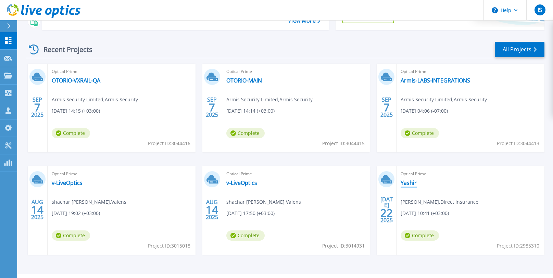
click at [408, 183] on link "Yashir" at bounding box center [409, 183] width 16 height 7
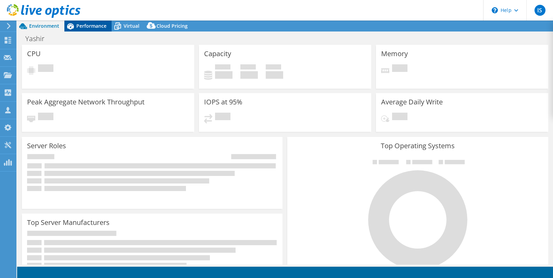
select select "USD"
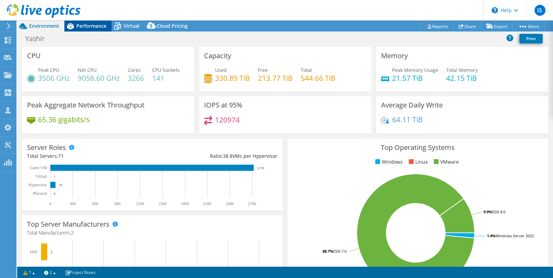
click at [84, 28] on span "Performance" at bounding box center [91, 26] width 30 height 7
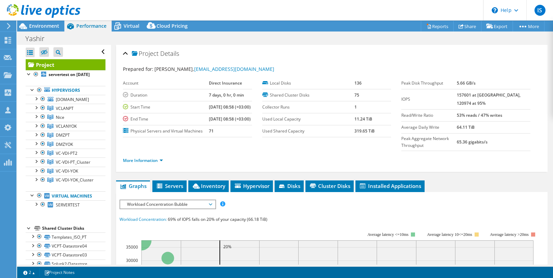
click at [148, 164] on li "More Information" at bounding box center [145, 161] width 44 height 8
click at [30, 26] on span "Environment" at bounding box center [44, 26] width 30 height 7
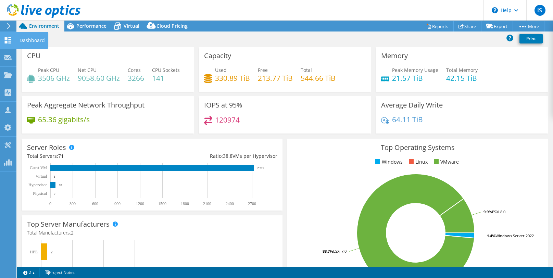
click at [7, 37] on icon at bounding box center [8, 40] width 8 height 7
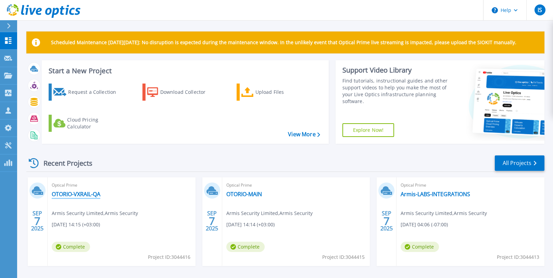
click at [75, 191] on link "OTORIO-VXRAIL-QA" at bounding box center [76, 194] width 49 height 7
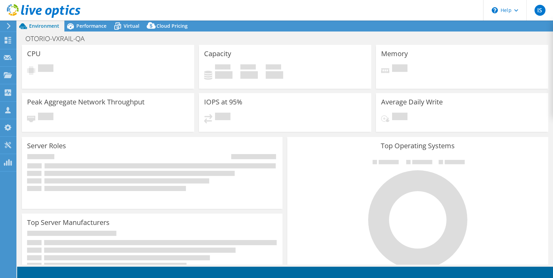
select select "USD"
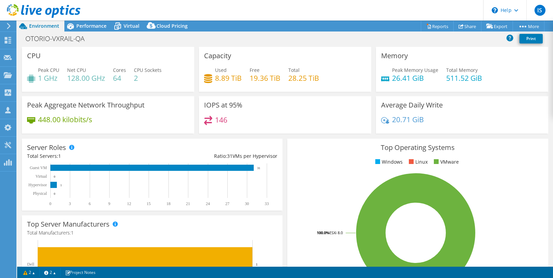
click at [76, 23] on div at bounding box center [40, 11] width 81 height 23
click at [93, 28] on span "Performance" at bounding box center [91, 26] width 30 height 7
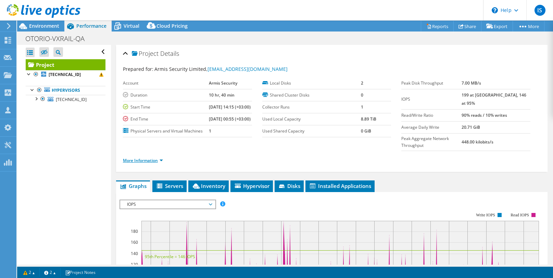
click at [157, 163] on link "More Information" at bounding box center [143, 161] width 40 height 6
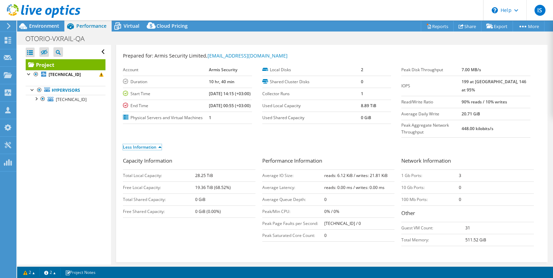
scroll to position [23, 0]
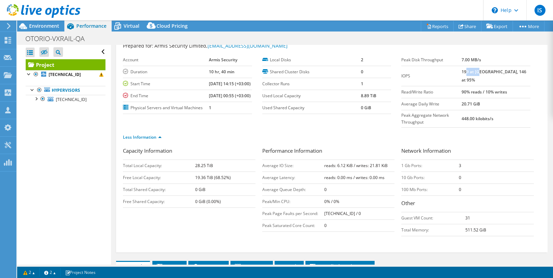
drag, startPoint x: 486, startPoint y: 71, endPoint x: 500, endPoint y: 71, distance: 14.7
click at [500, 71] on b "199 at [GEOGRAPHIC_DATA], 146 at 95%" at bounding box center [494, 76] width 65 height 14
click at [522, 73] on b "199 at [GEOGRAPHIC_DATA], 146 at 95%" at bounding box center [494, 76] width 65 height 14
click at [522, 72] on b "199 at [GEOGRAPHIC_DATA], 146 at 95%" at bounding box center [494, 76] width 65 height 14
click at [522, 72] on b "199 at Peak, 146 at 95%" at bounding box center [494, 76] width 65 height 14
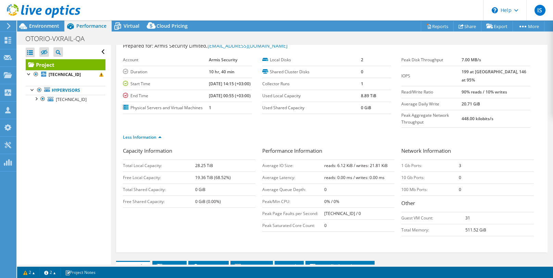
click at [508, 89] on b "90% reads / 10% writes" at bounding box center [485, 92] width 46 height 6
click at [480, 101] on b "20.71 GiB" at bounding box center [471, 104] width 19 height 6
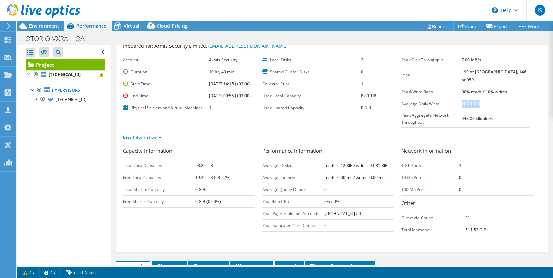
click at [480, 101] on b "20.71 GiB" at bounding box center [471, 104] width 19 height 6
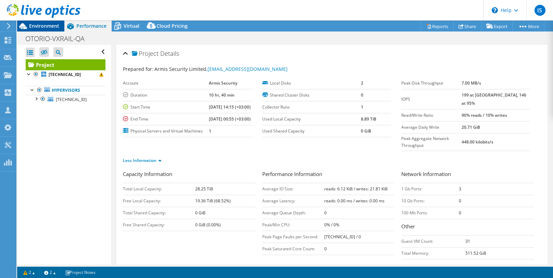
click at [35, 26] on span "Environment" at bounding box center [44, 26] width 30 height 7
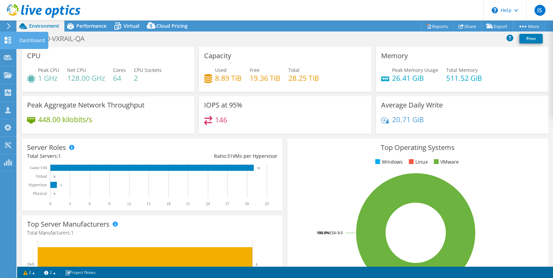
click at [8, 38] on icon at bounding box center [8, 40] width 8 height 7
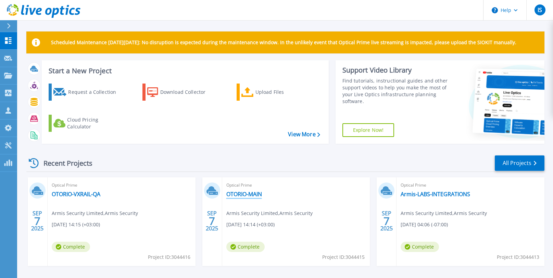
click at [233, 194] on link "OTORIO-MAIN" at bounding box center [245, 194] width 36 height 7
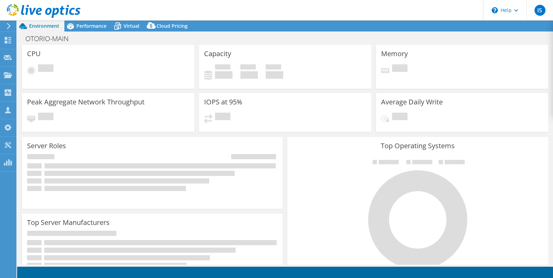
select select "USD"
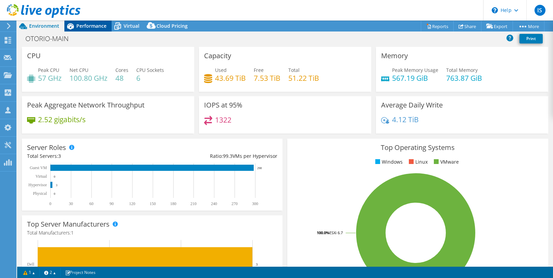
click at [82, 27] on span "Performance" at bounding box center [91, 26] width 30 height 7
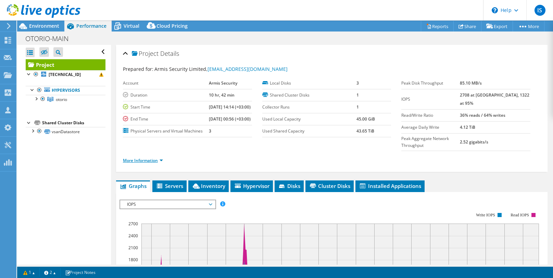
click at [143, 163] on link "More Information" at bounding box center [143, 161] width 40 height 6
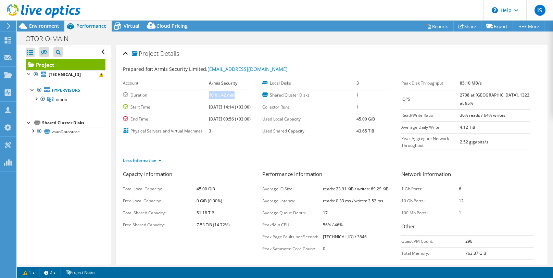
drag, startPoint x: 202, startPoint y: 96, endPoint x: 228, endPoint y: 96, distance: 25.4
click at [228, 96] on tr "Duration 10 hr, 42 min" at bounding box center [187, 95] width 129 height 12
click at [34, 26] on span "Environment" at bounding box center [44, 26] width 30 height 7
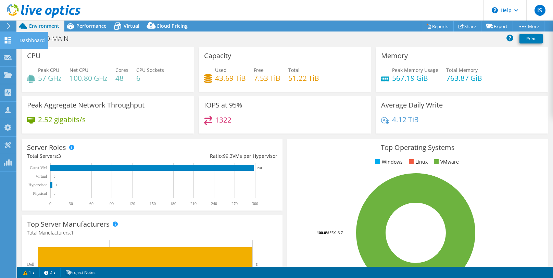
click at [12, 45] on div at bounding box center [8, 41] width 8 height 8
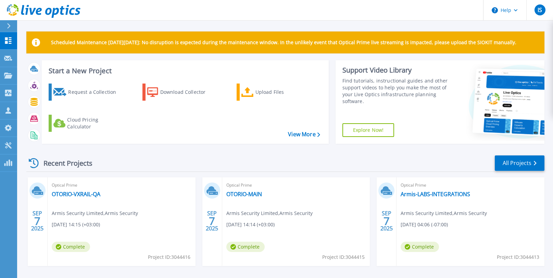
click at [429, 198] on div "Optical Prime Armis-LABS-INTEGRATIONS Armis Security Limited , Armis Security […" at bounding box center [471, 222] width 148 height 89
click at [429, 195] on link "Armis-LABS-INTEGRATIONS" at bounding box center [436, 194] width 70 height 7
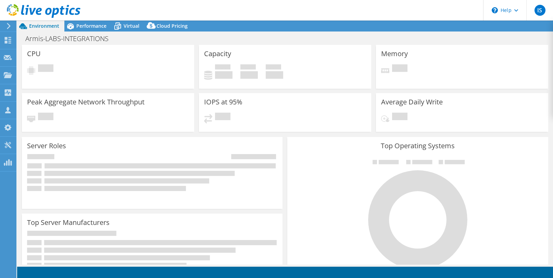
select select "USD"
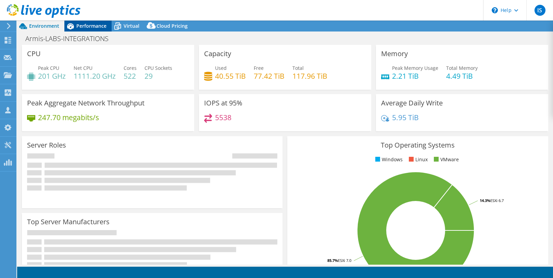
click at [93, 29] on div "Performance" at bounding box center [87, 26] width 47 height 11
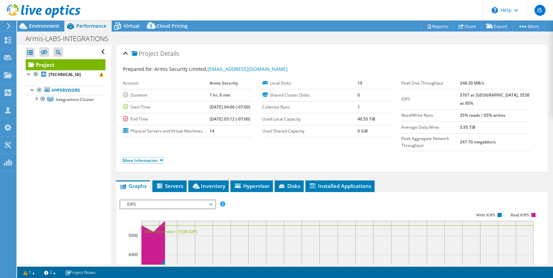
drag, startPoint x: 148, startPoint y: 167, endPoint x: 168, endPoint y: 165, distance: 19.9
click at [148, 163] on link "More Information" at bounding box center [143, 161] width 40 height 6
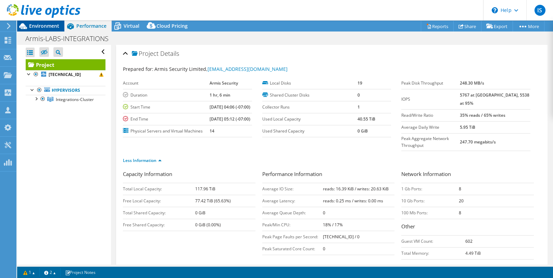
click at [28, 25] on icon at bounding box center [23, 26] width 12 height 12
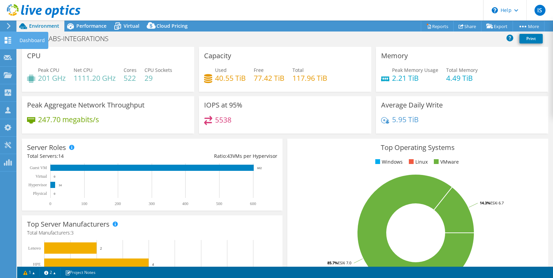
click at [10, 40] on icon at bounding box center [8, 40] width 8 height 7
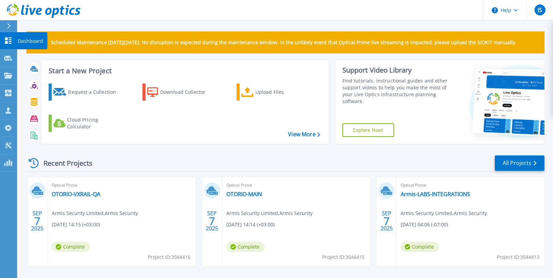
click at [7, 40] on icon at bounding box center [8, 40] width 8 height 7
